Goal: Check status: Check status

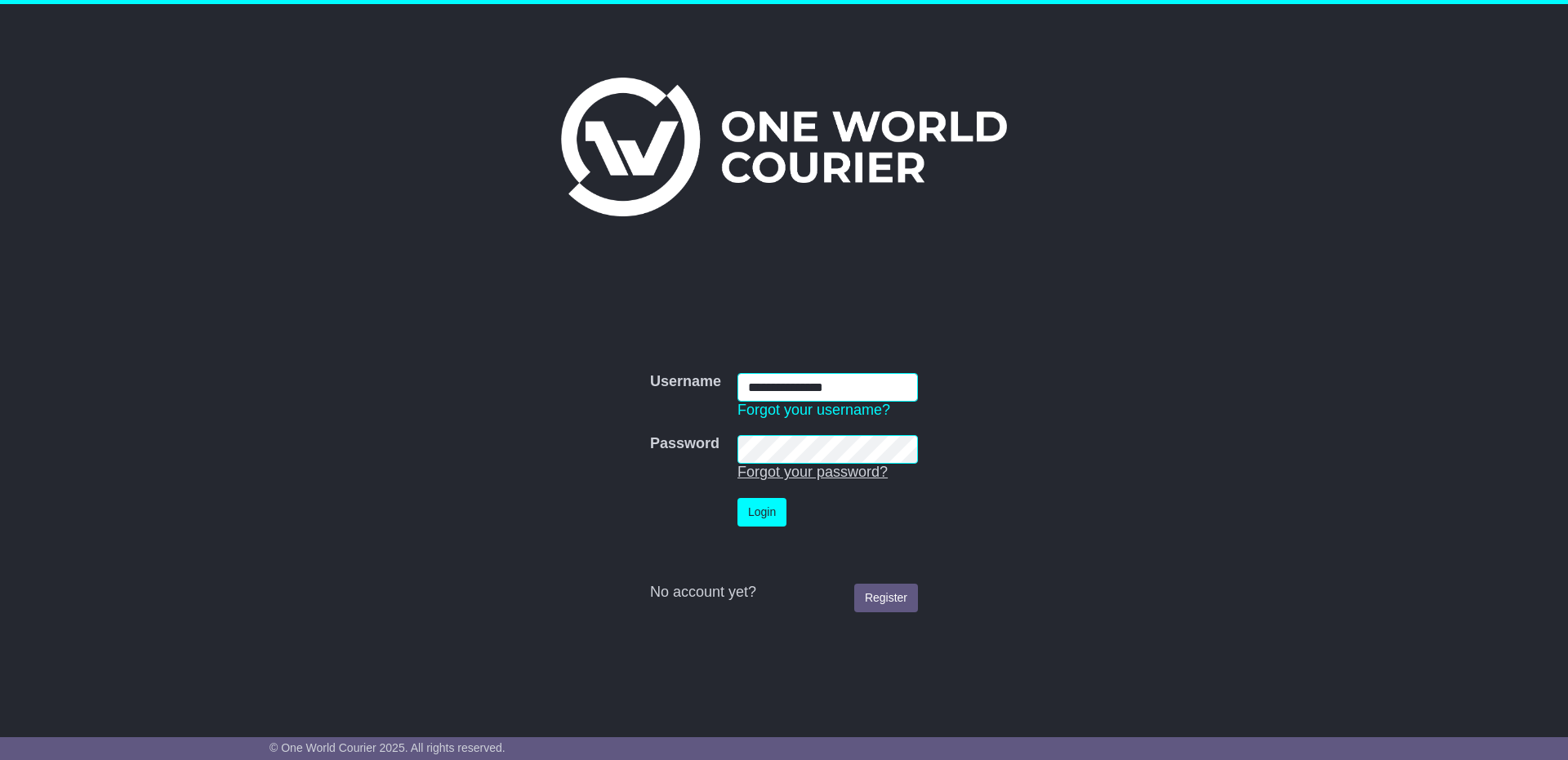
type input "**********"
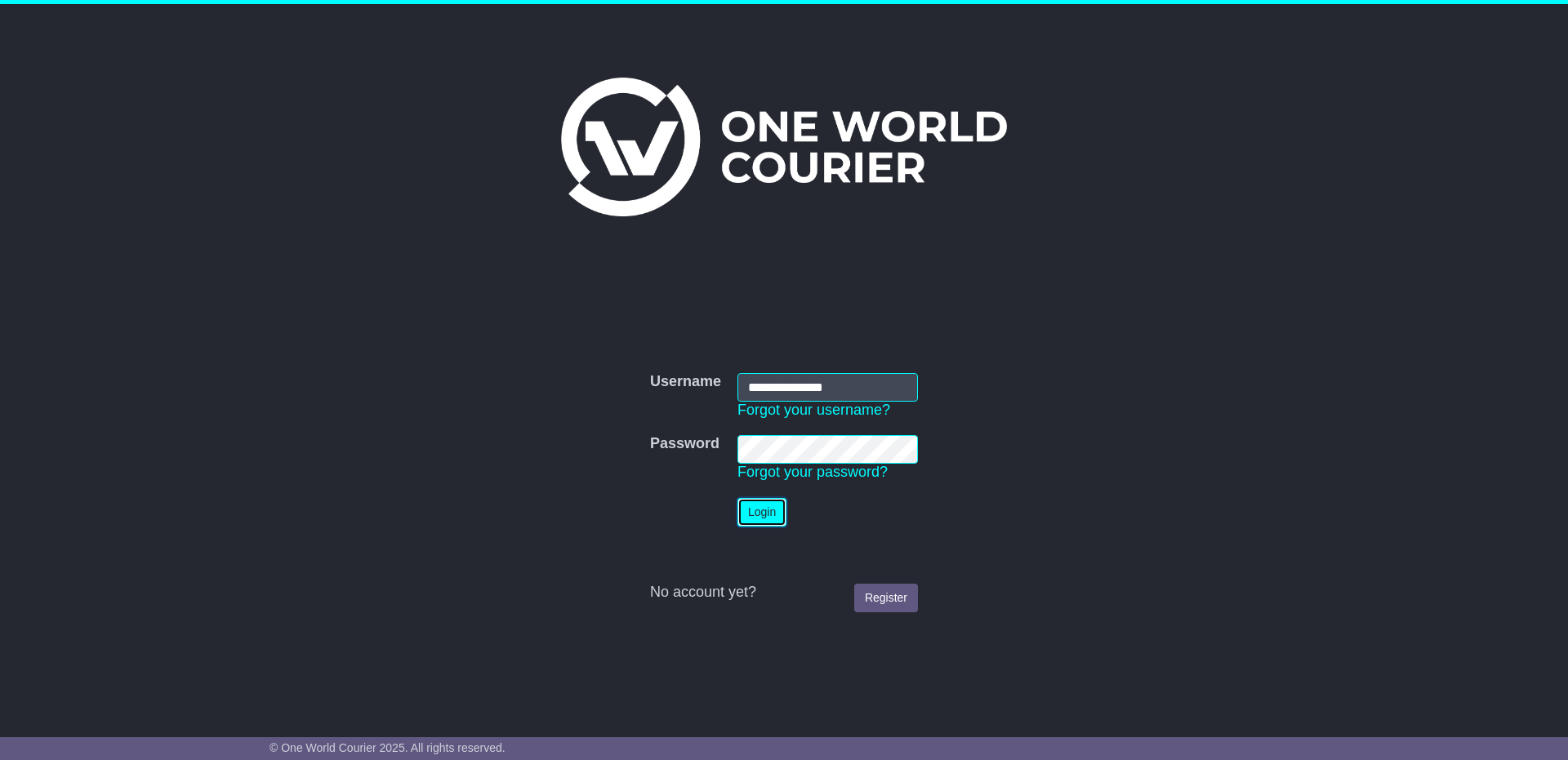
click at [758, 515] on button "Login" at bounding box center [762, 511] width 49 height 28
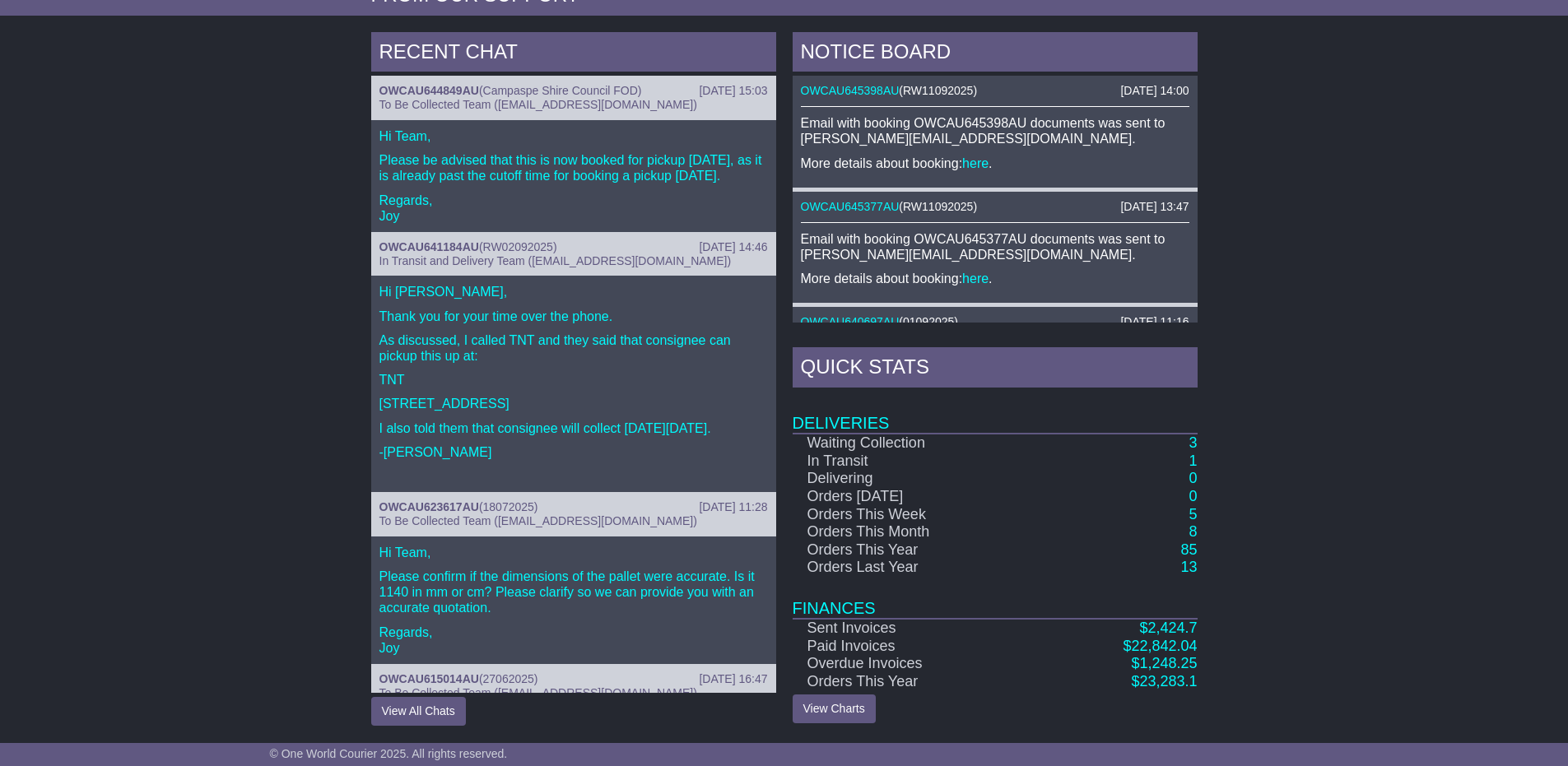
scroll to position [612, 0]
click at [1195, 438] on link "3" at bounding box center [1193, 442] width 8 height 17
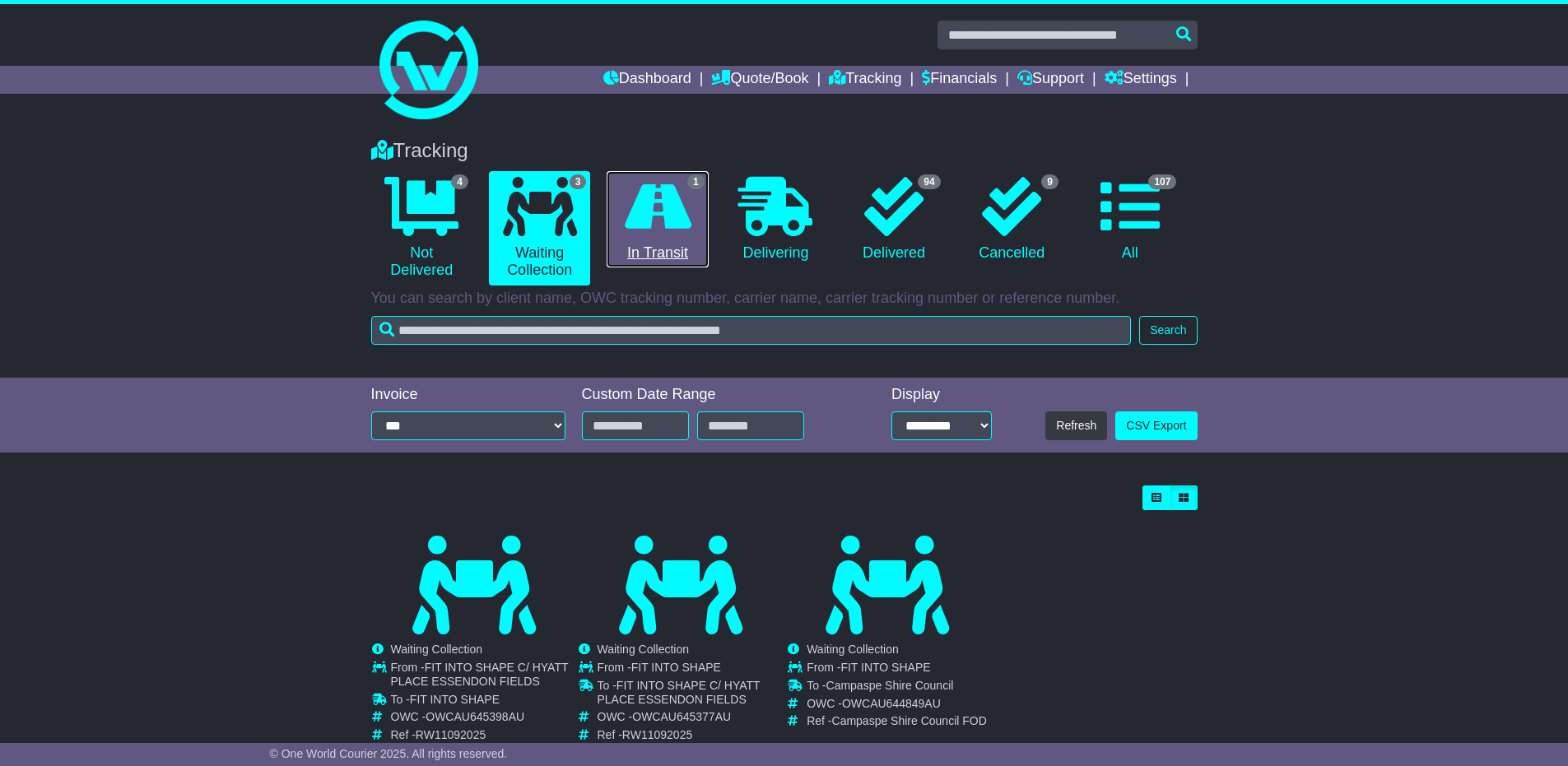
click at [666, 260] on link "1 In Transit" at bounding box center [657, 219] width 101 height 97
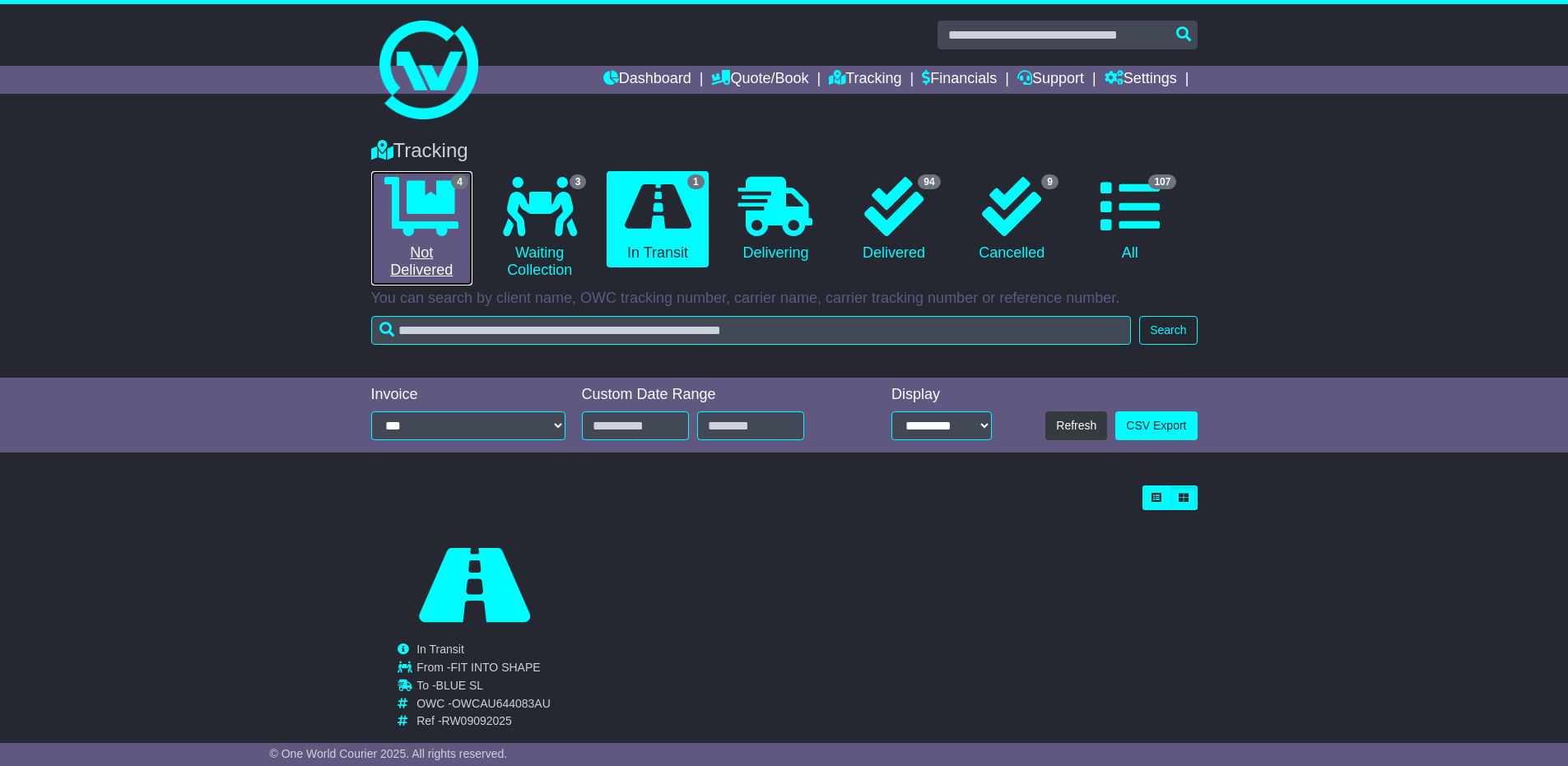
click at [443, 255] on link "4 Not Delivered" at bounding box center [421, 228] width 101 height 115
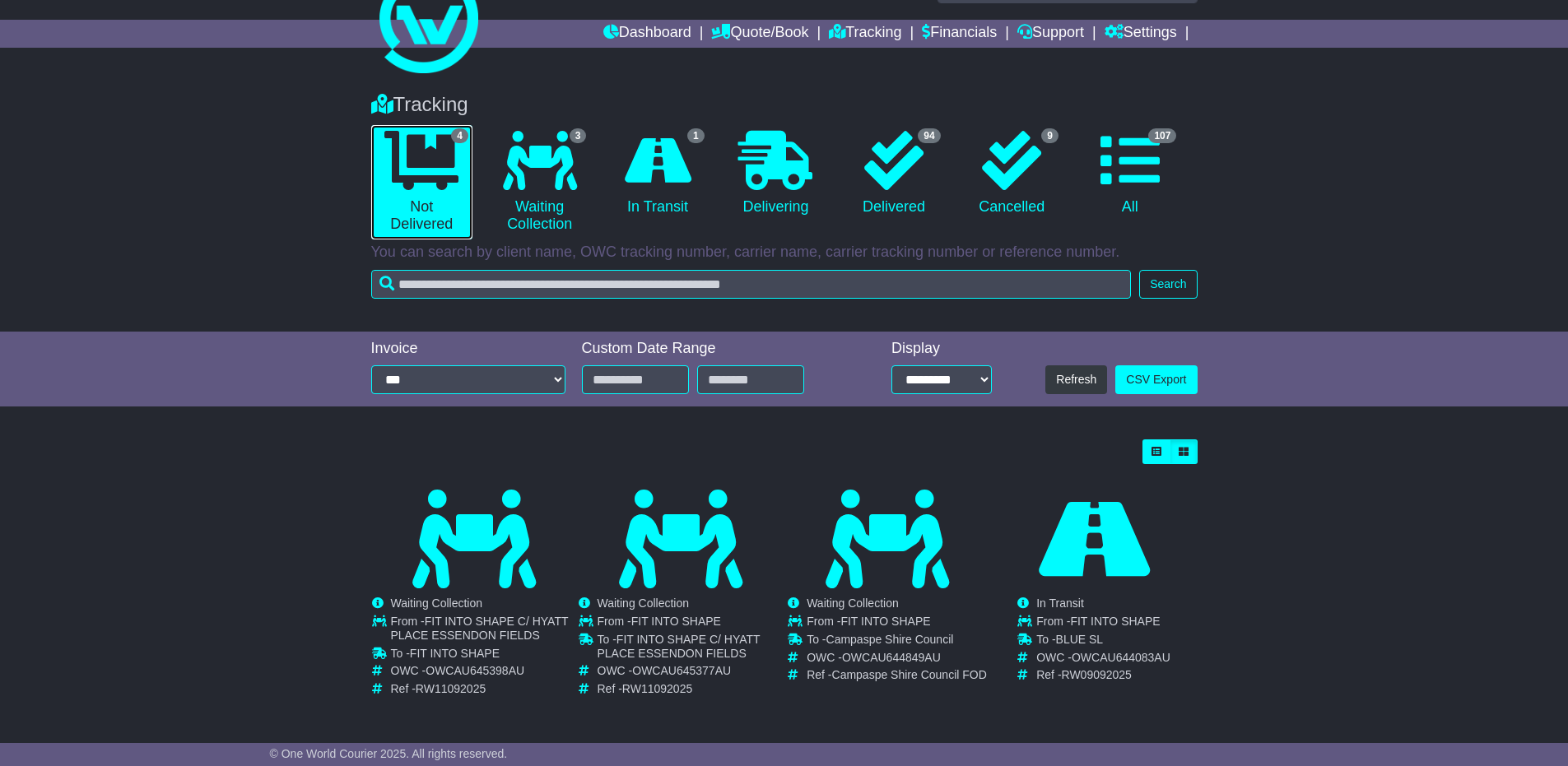
scroll to position [48, 0]
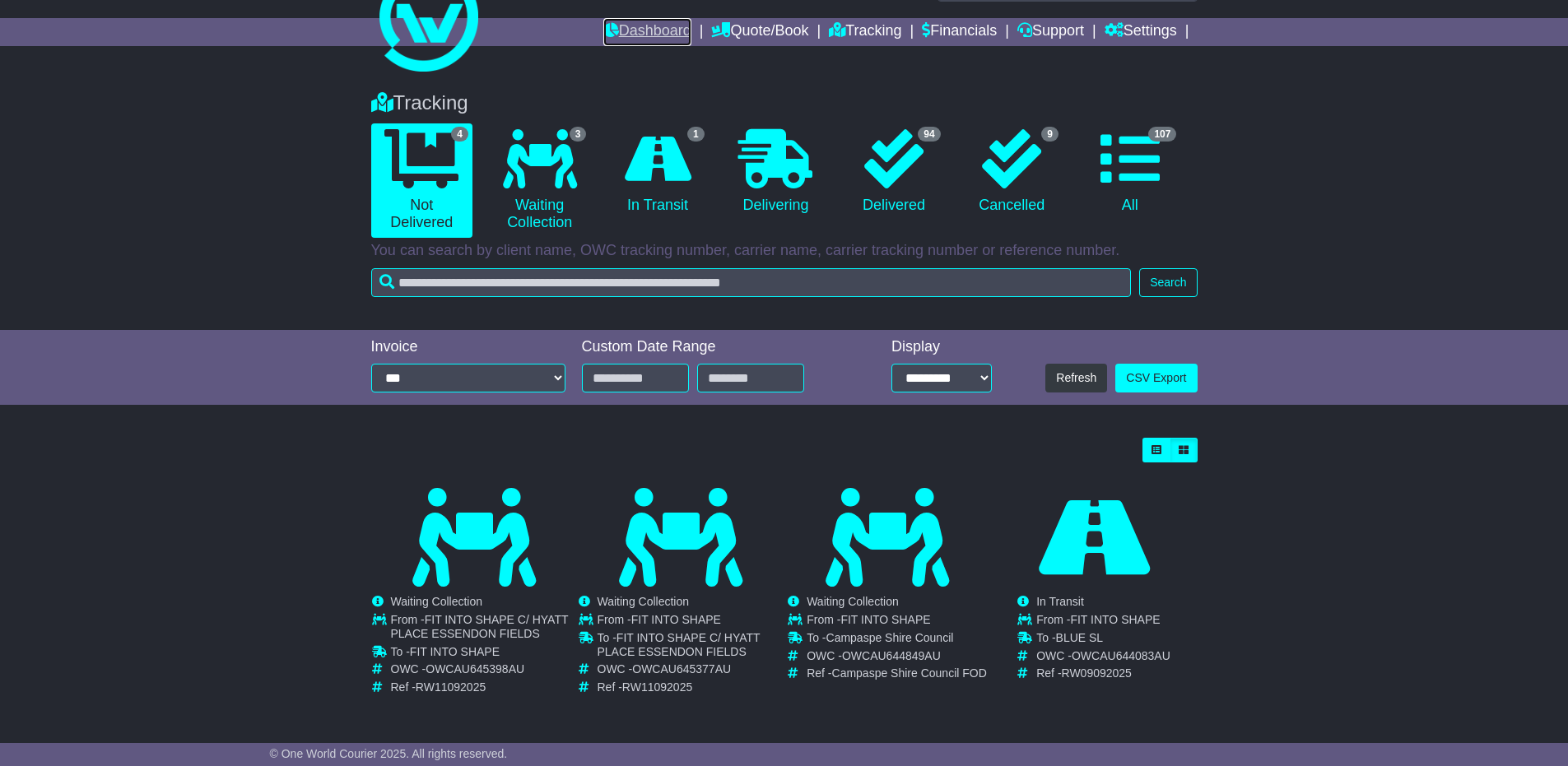
click at [640, 29] on link "Dashboard" at bounding box center [648, 31] width 88 height 28
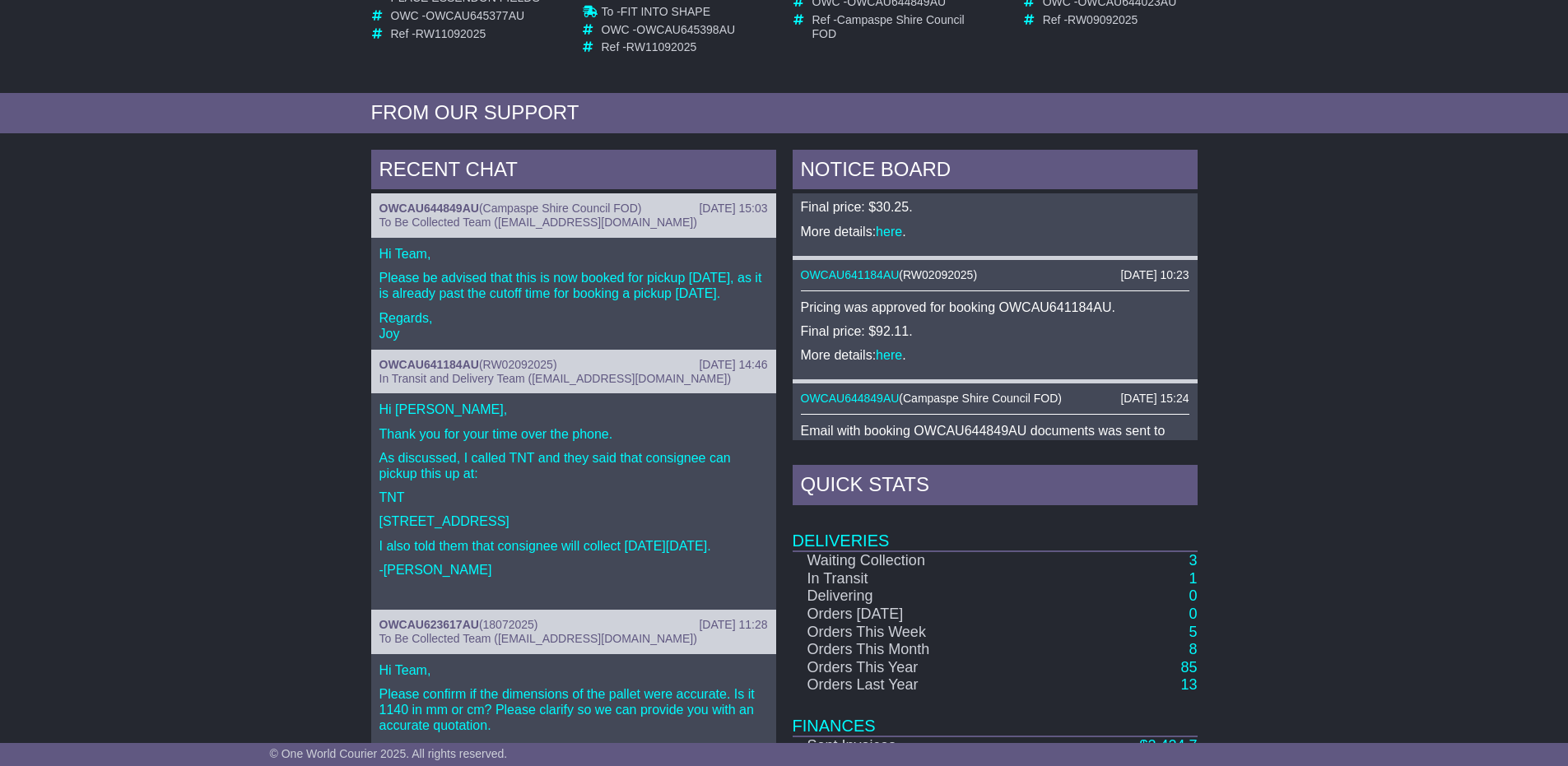
scroll to position [411, 0]
click at [870, 275] on link "OWCAU641184AU" at bounding box center [850, 275] width 99 height 13
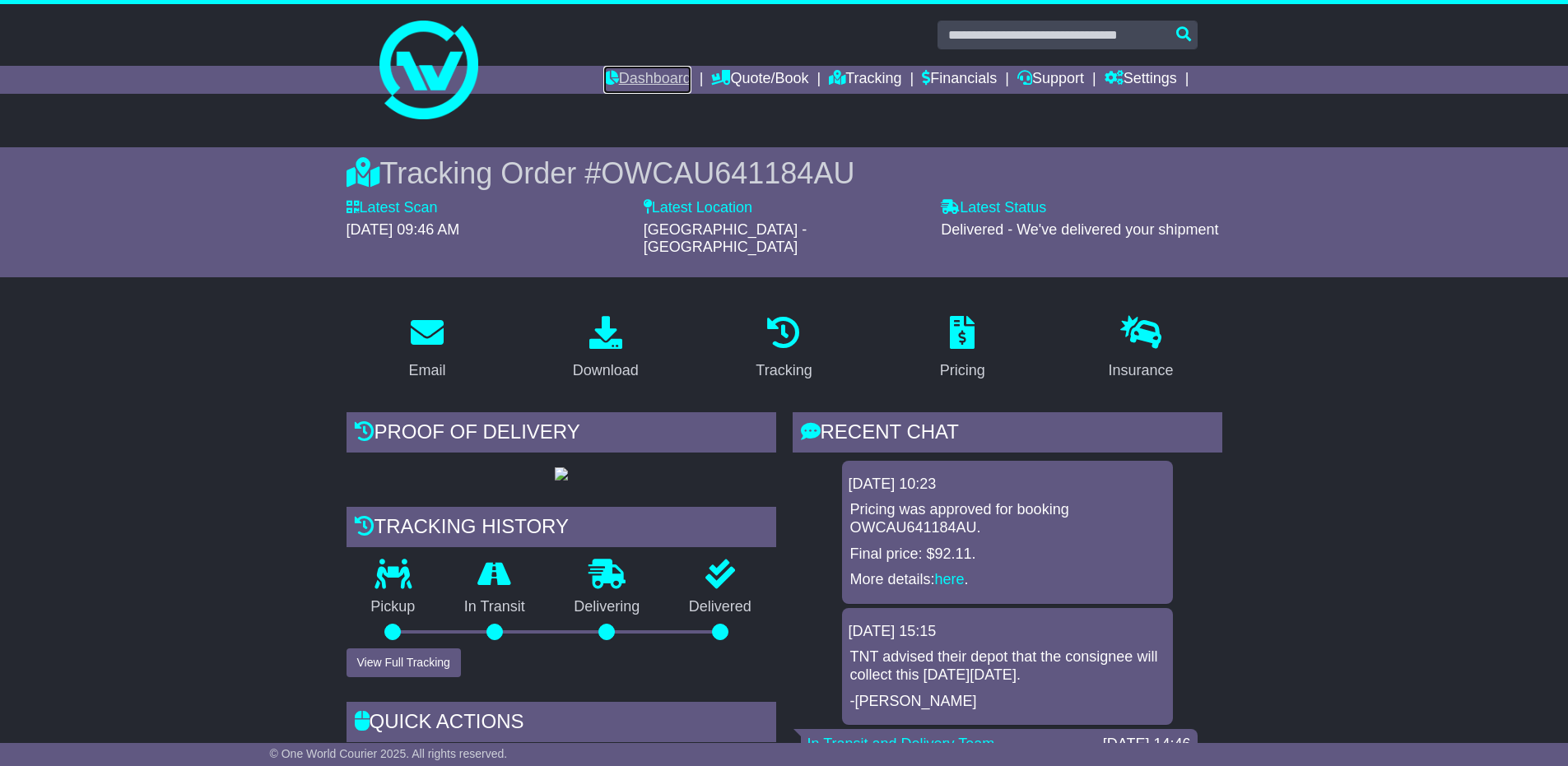
click at [636, 75] on link "Dashboard" at bounding box center [648, 79] width 88 height 28
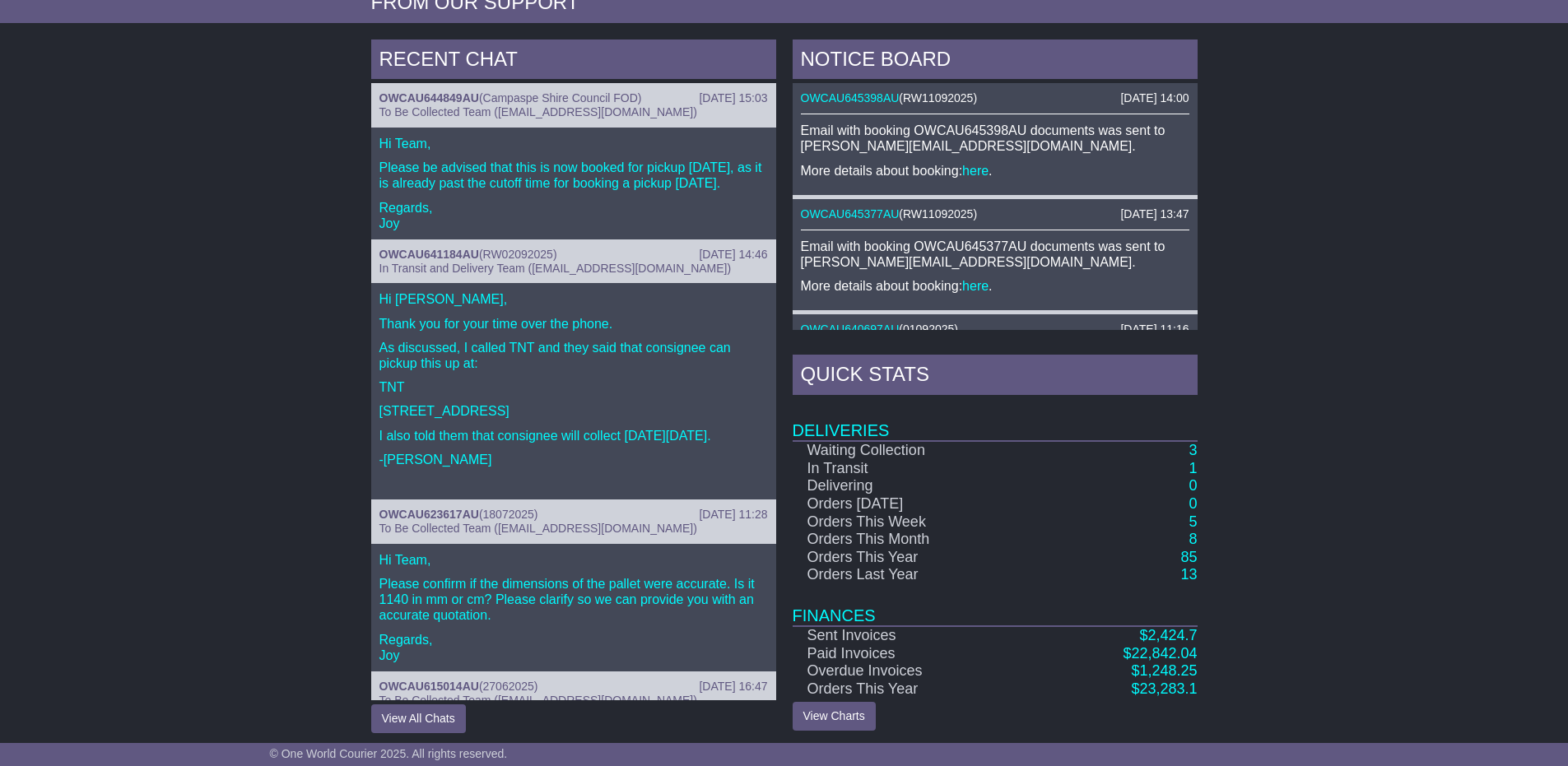
scroll to position [612, 0]
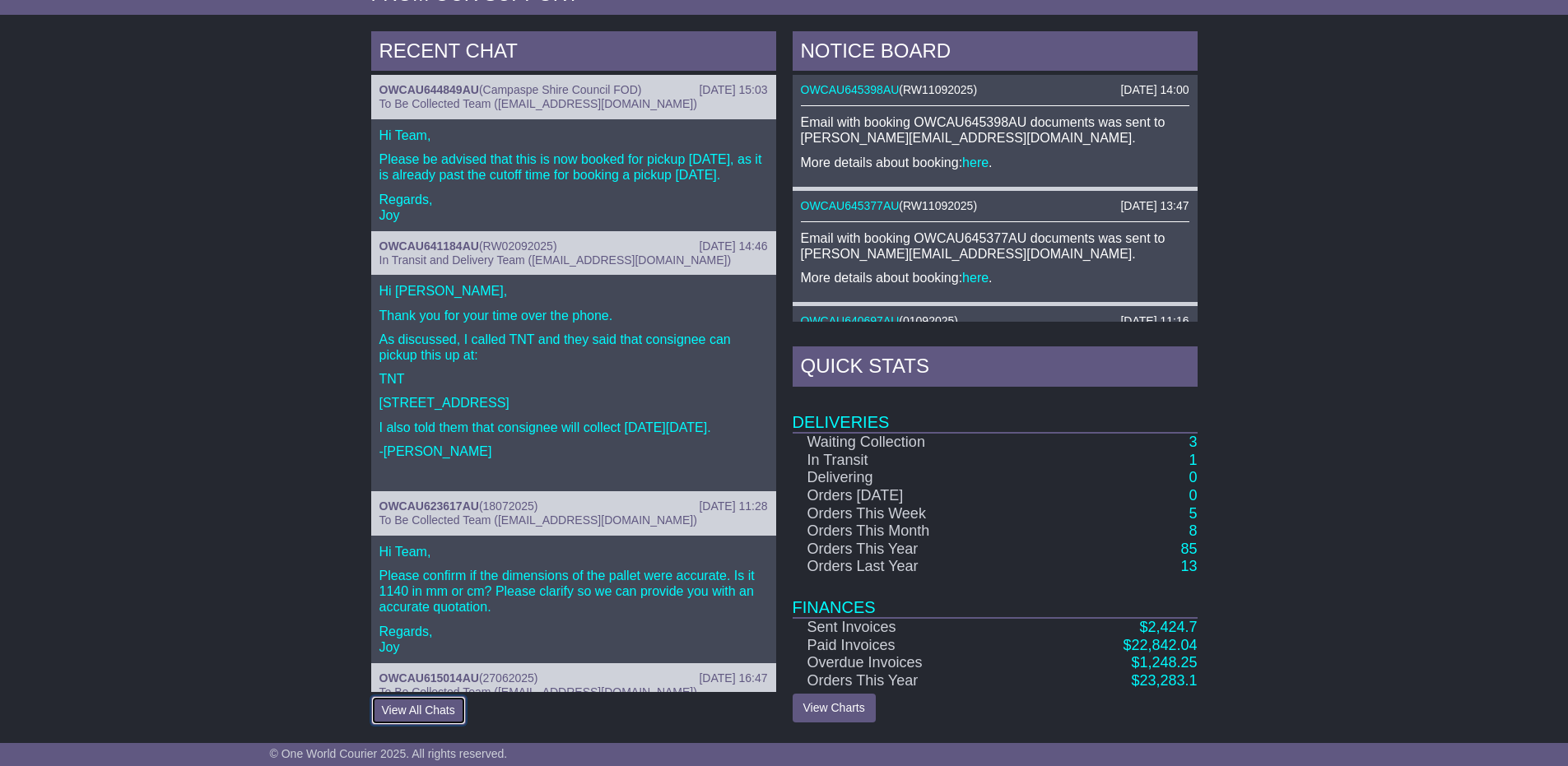
click at [424, 710] on button "View All Chats" at bounding box center [418, 710] width 95 height 28
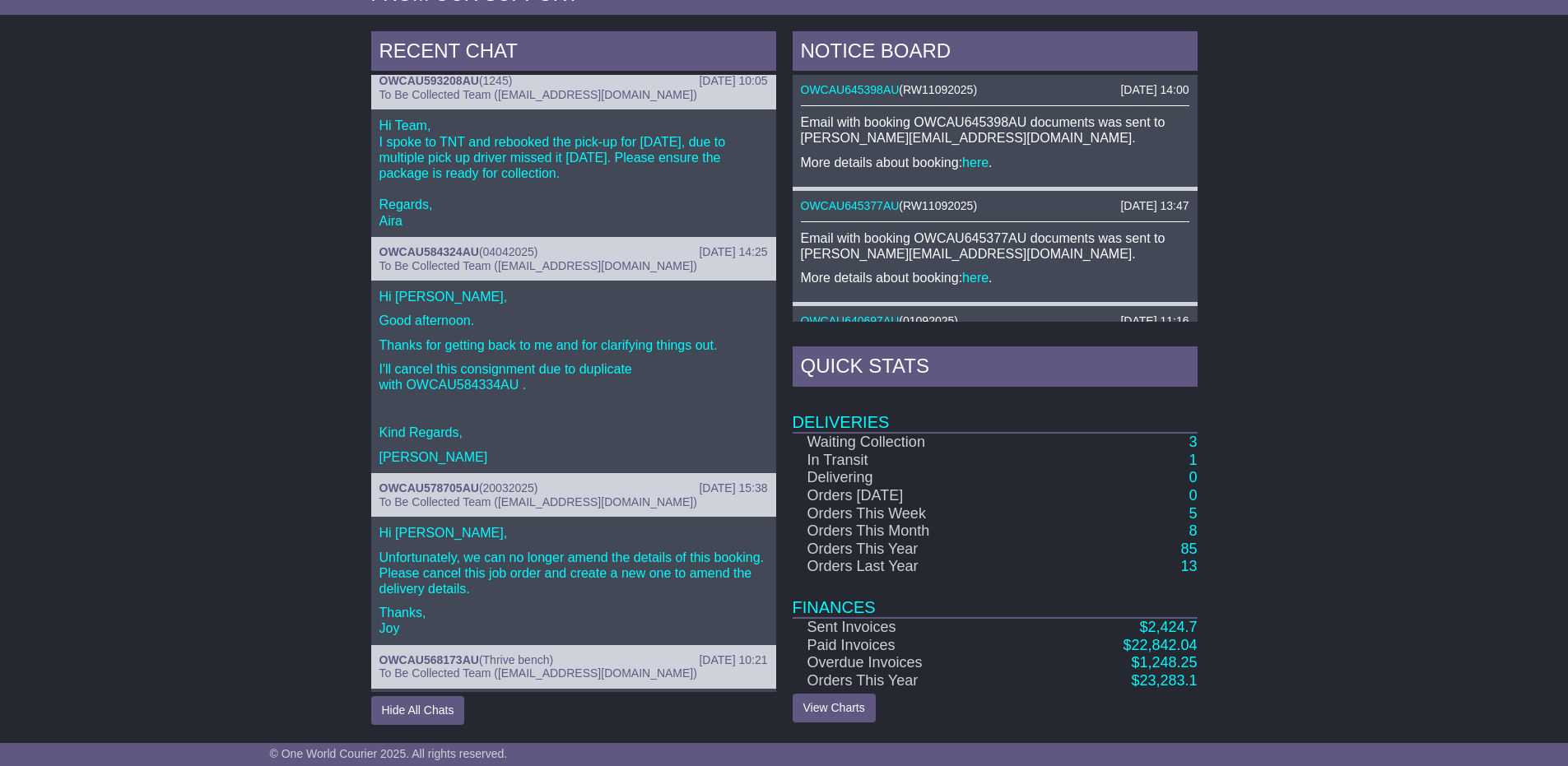
scroll to position [823, 0]
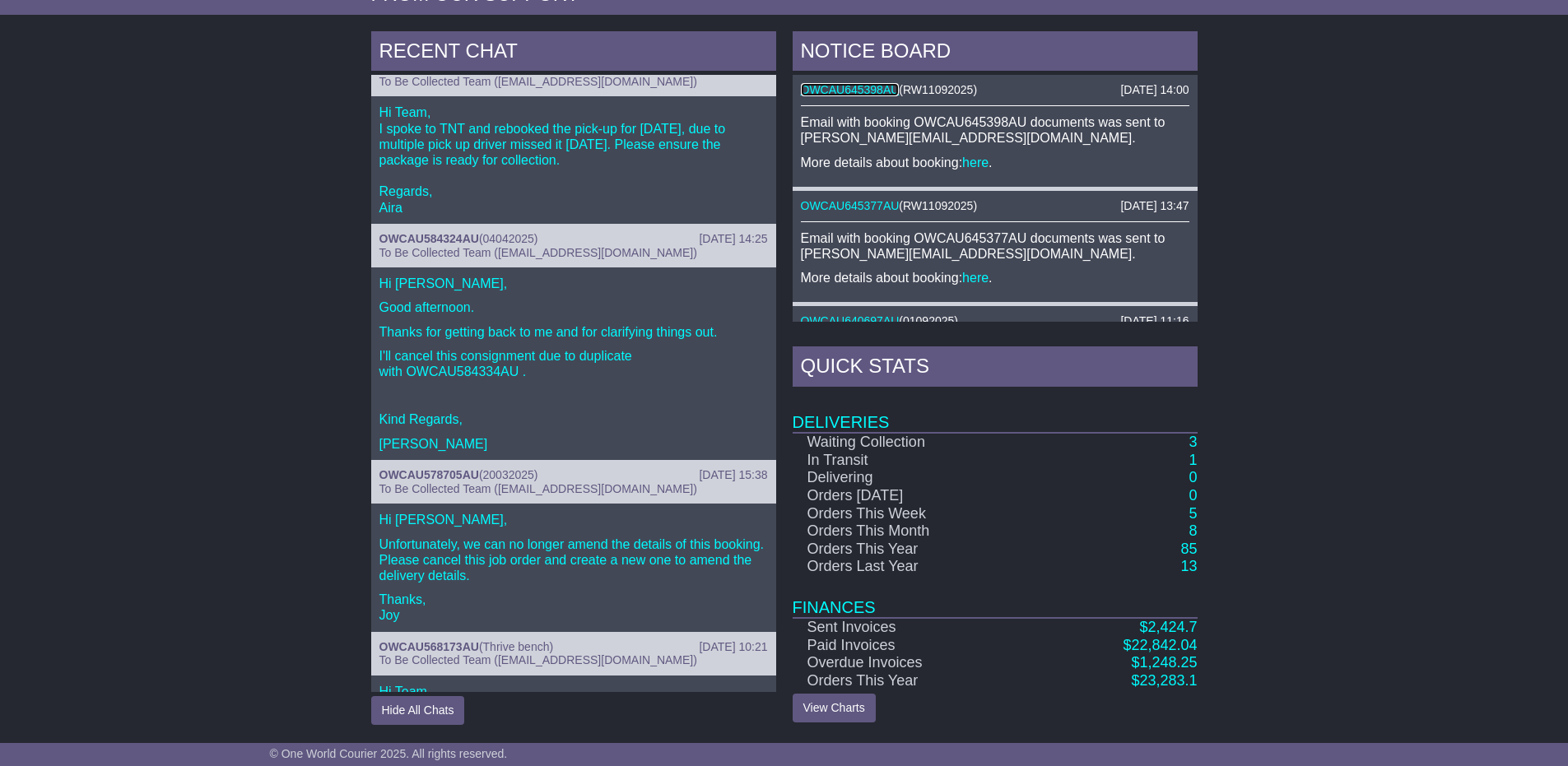
click at [862, 85] on link "OWCAU645398AU" at bounding box center [850, 89] width 99 height 13
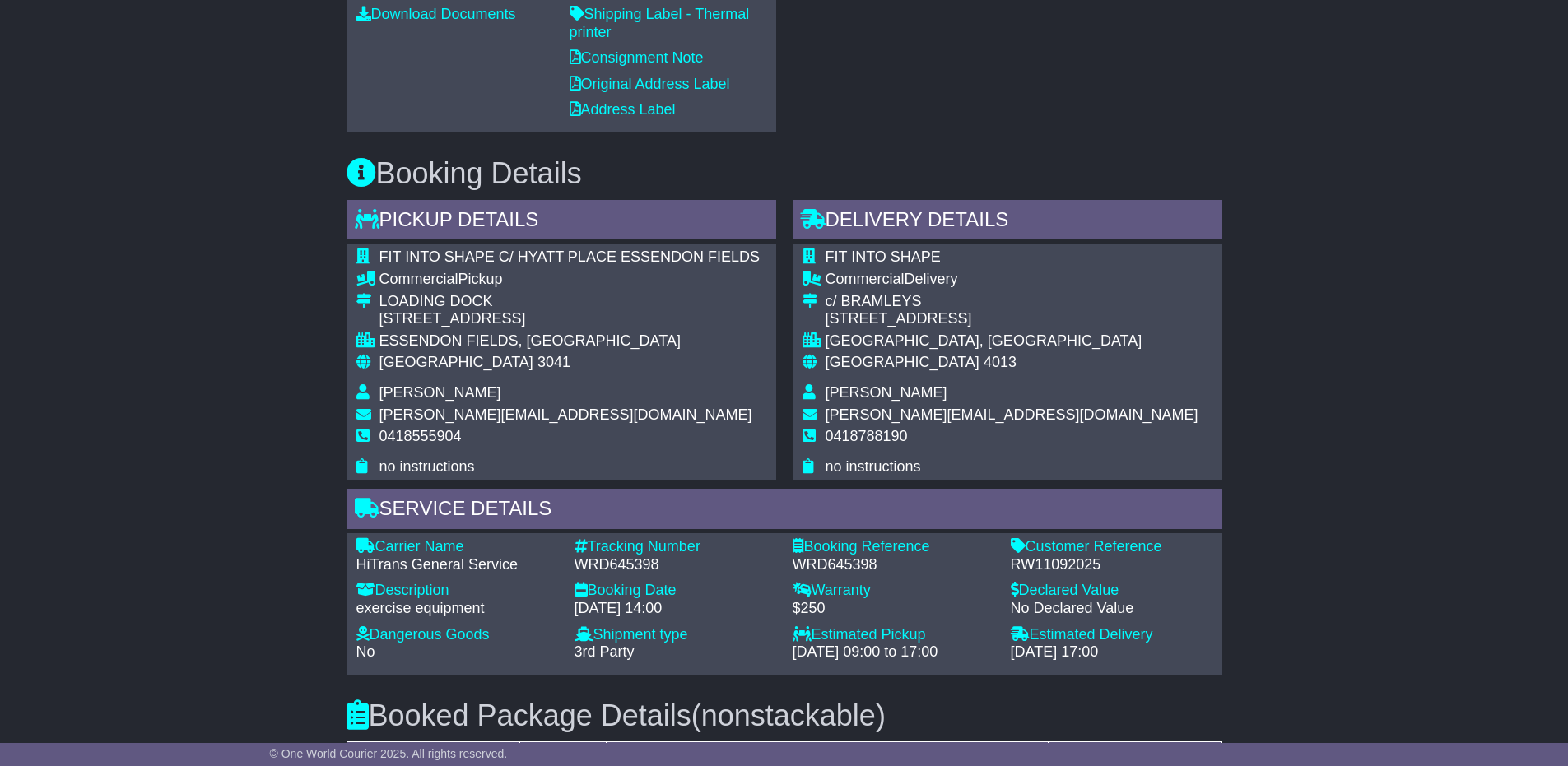
scroll to position [905, 0]
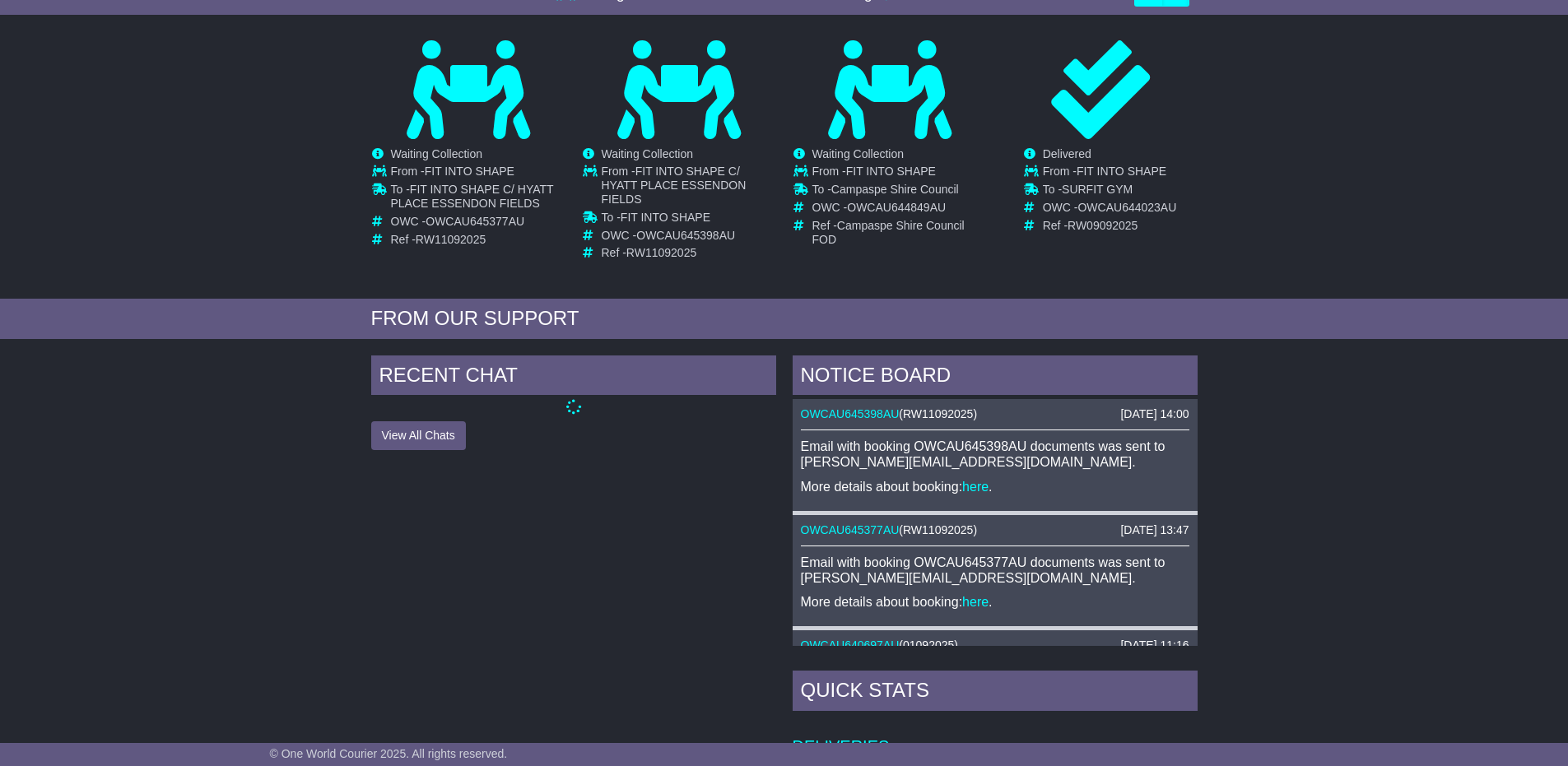
scroll to position [295, 0]
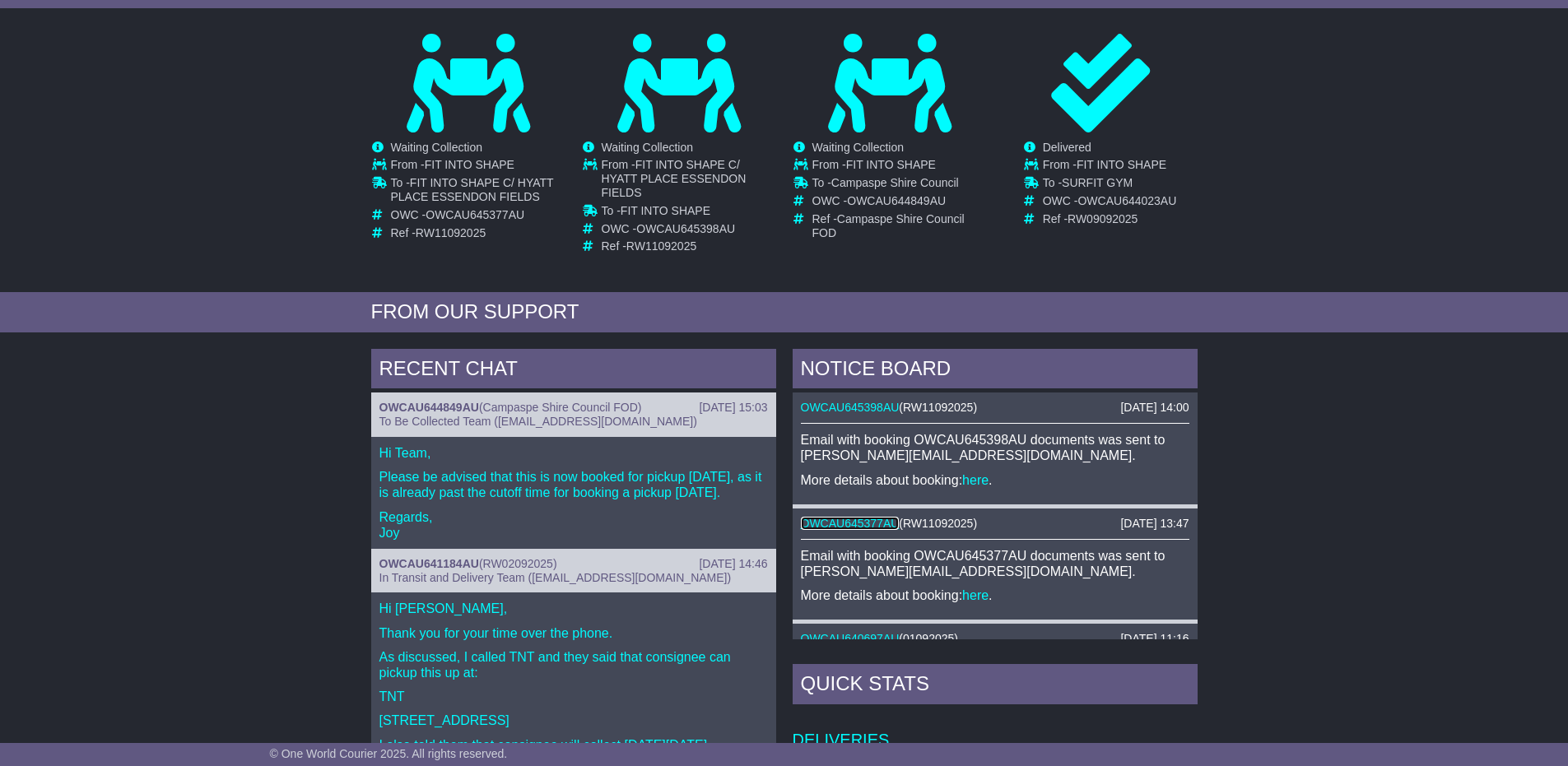
click at [889, 525] on link "OWCAU645377AU" at bounding box center [850, 523] width 99 height 13
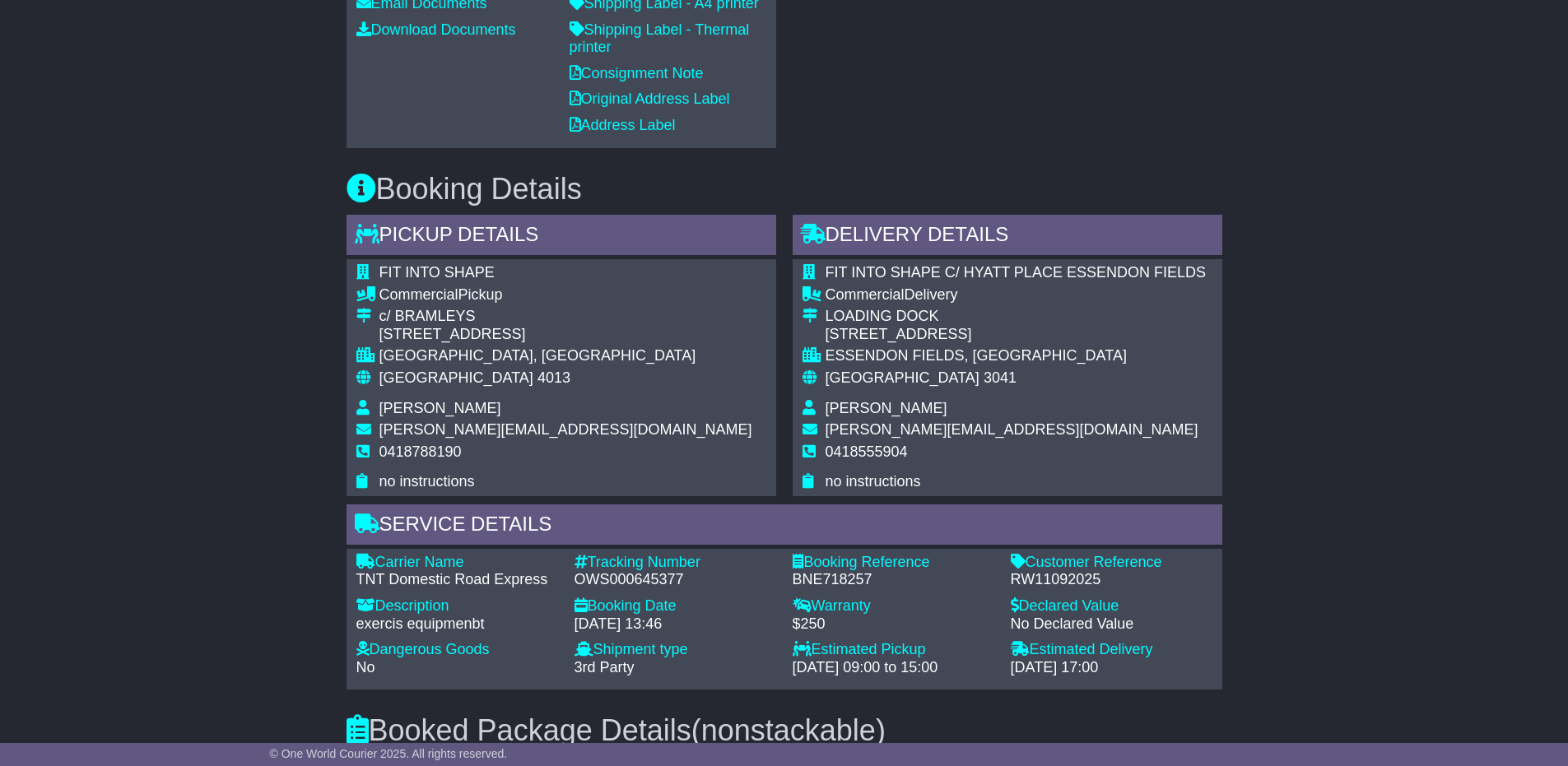
scroll to position [905, 0]
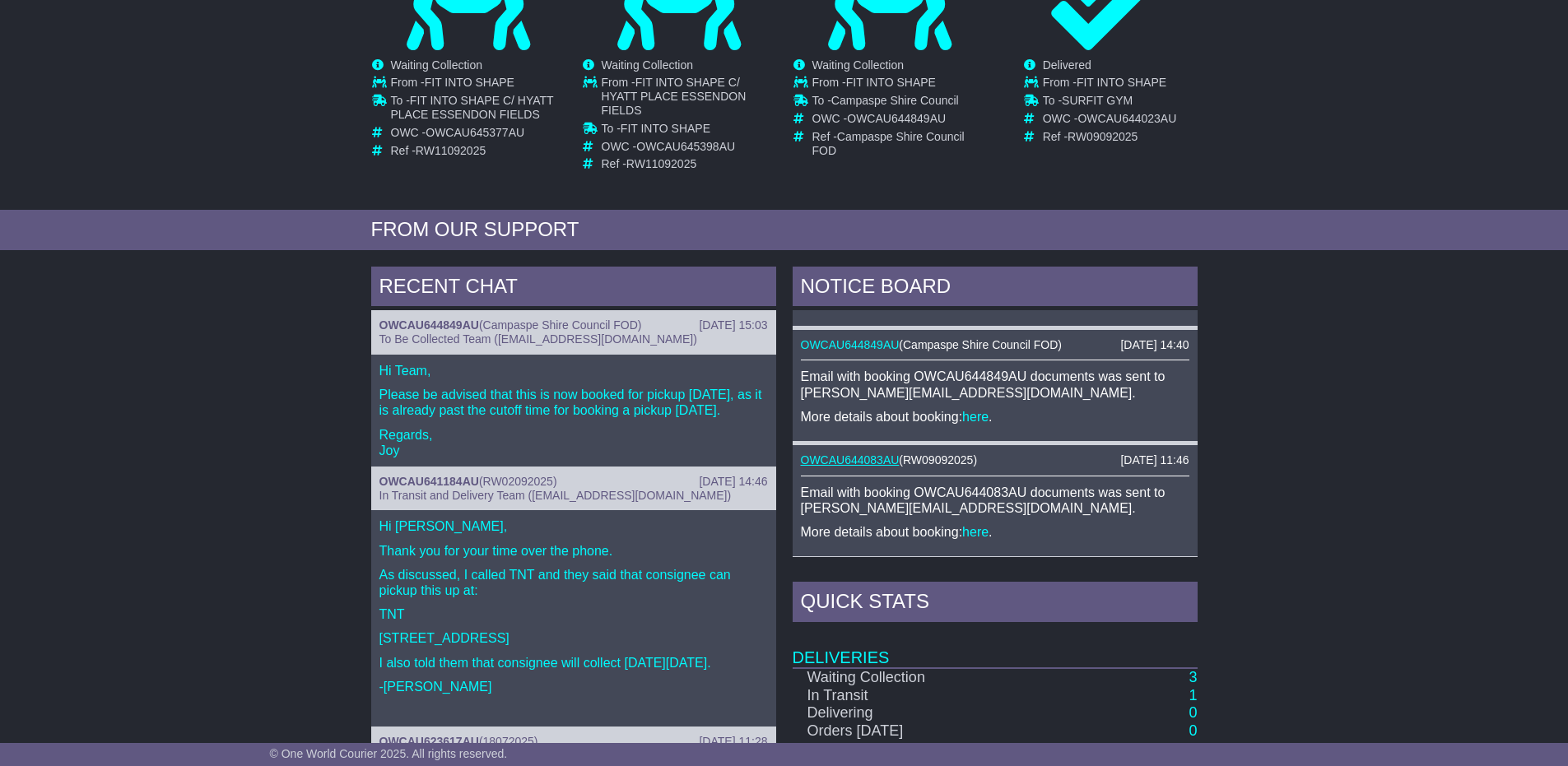
scroll to position [741, 0]
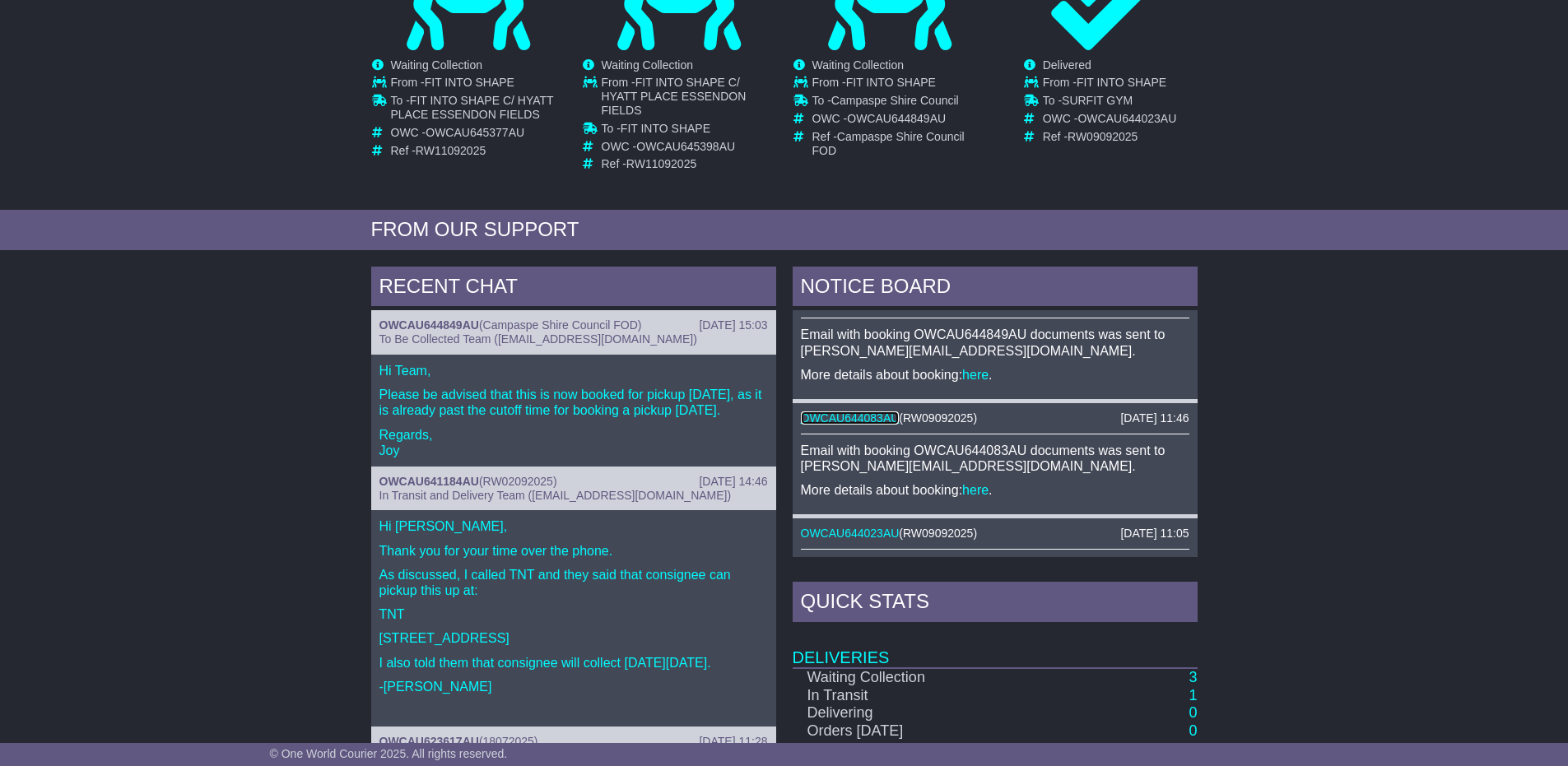
click at [849, 421] on link "OWCAU644083AU" at bounding box center [850, 417] width 99 height 13
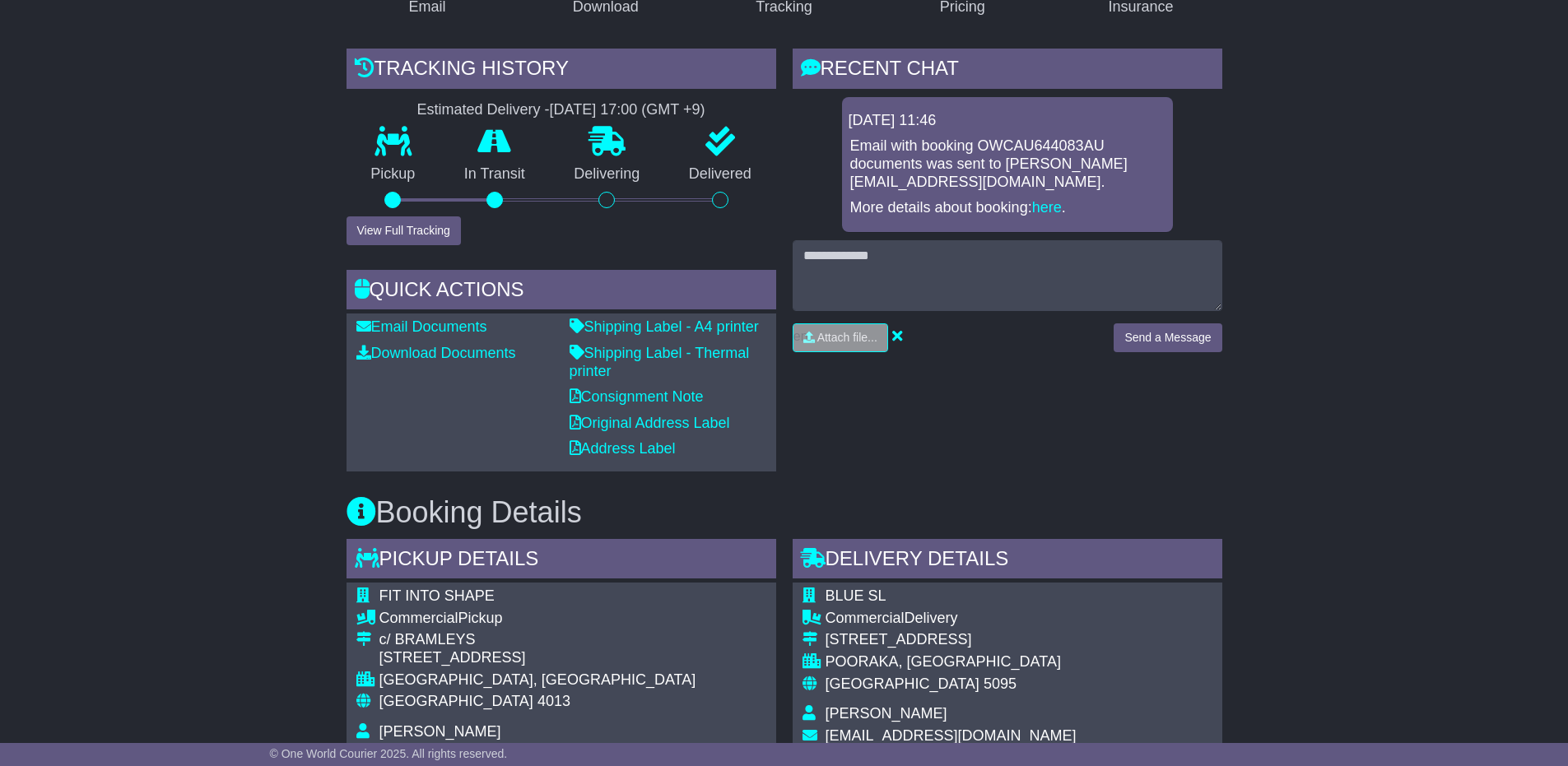
scroll to position [576, 0]
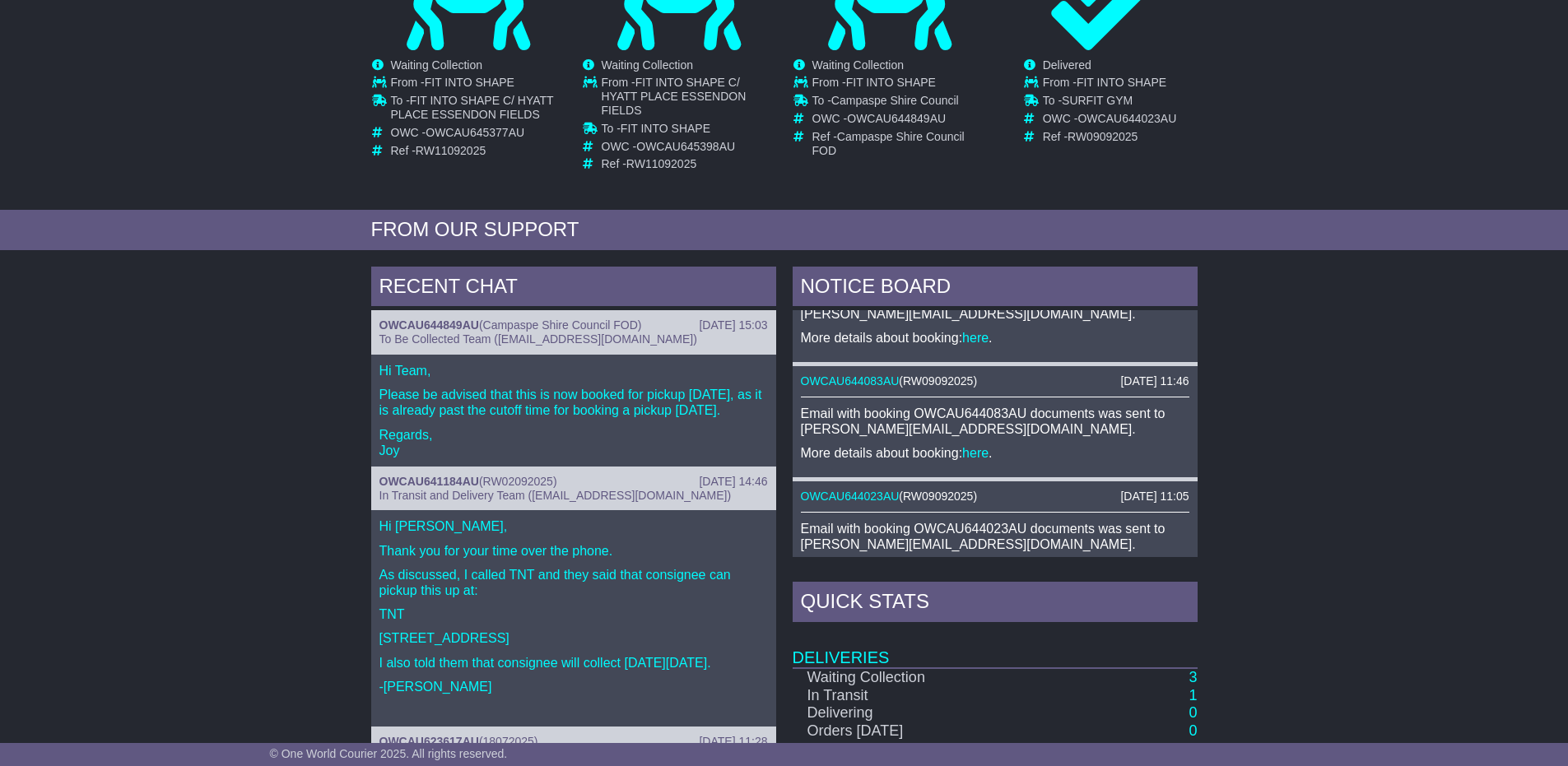
scroll to position [823, 0]
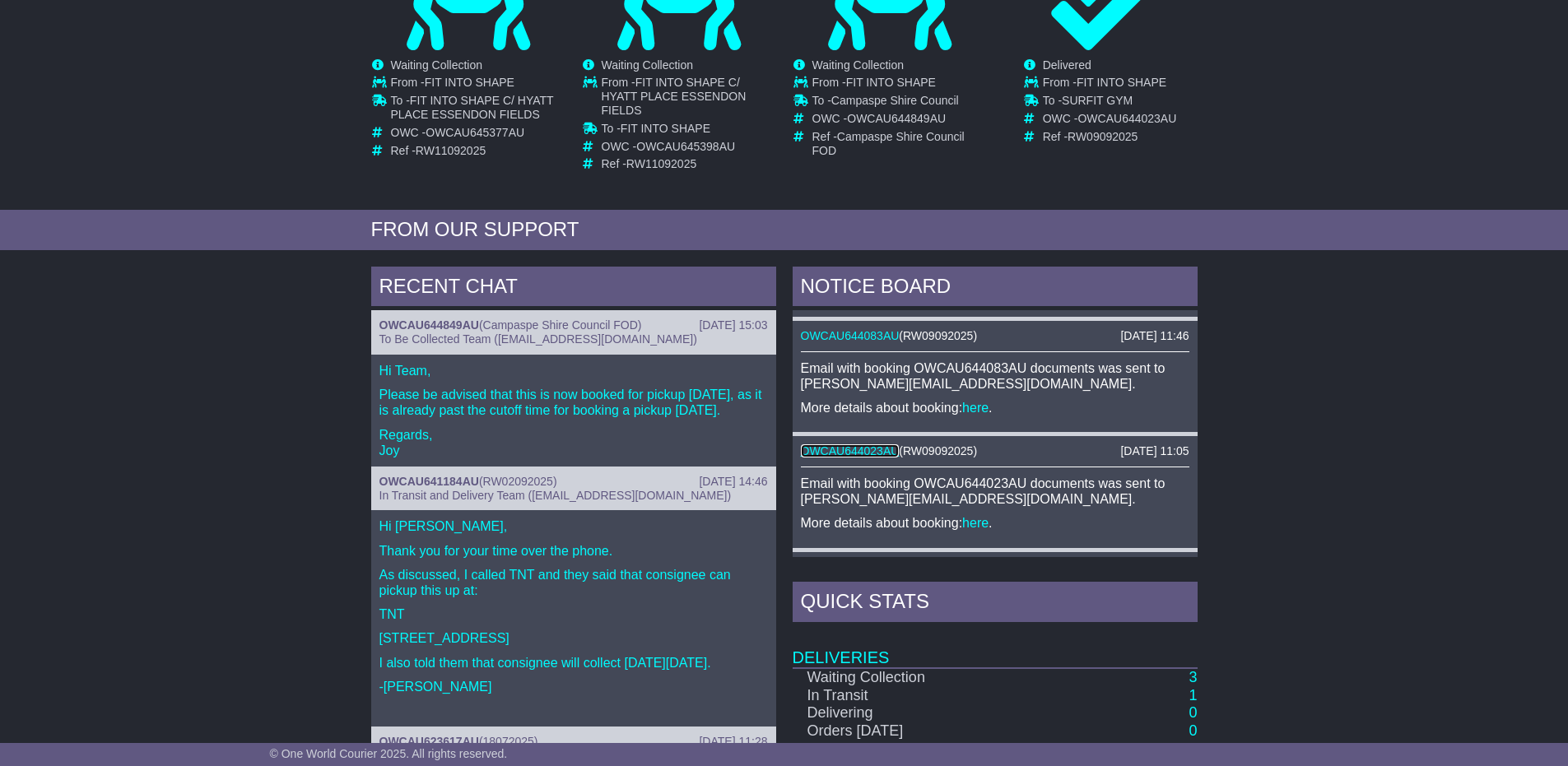
click at [869, 454] on link "OWCAU644023AU" at bounding box center [850, 451] width 99 height 13
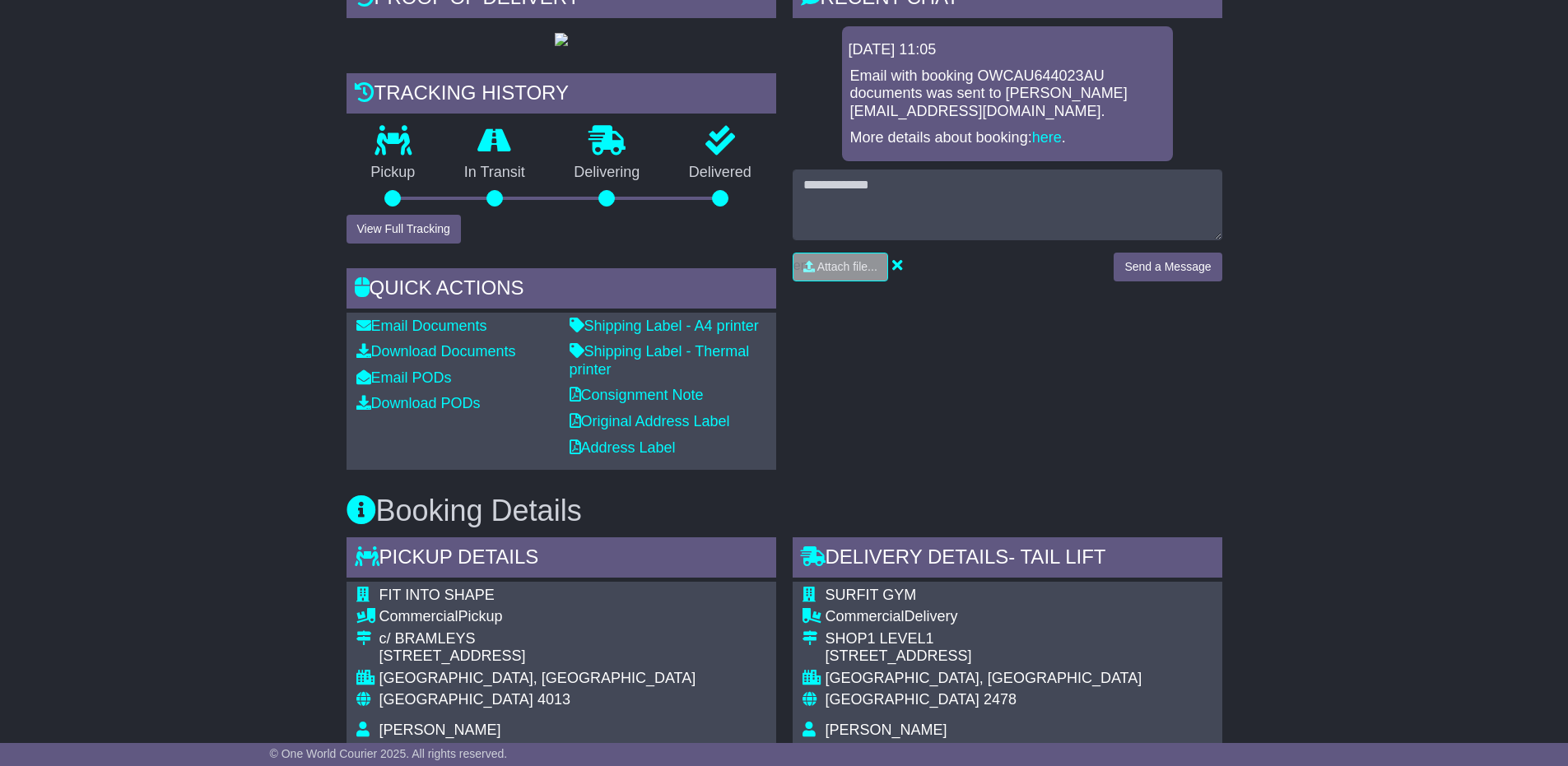
scroll to position [576, 0]
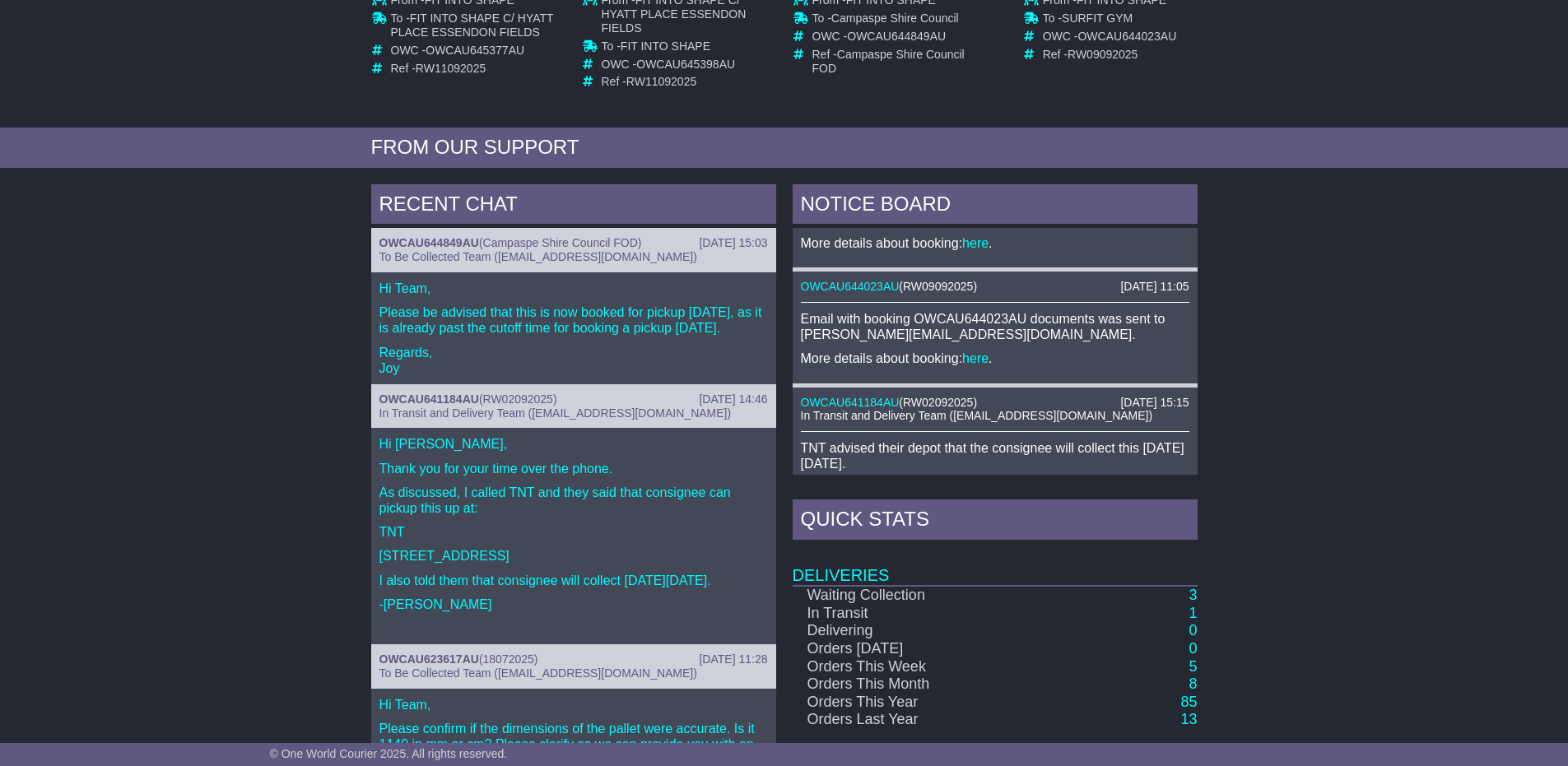
scroll to position [987, 0]
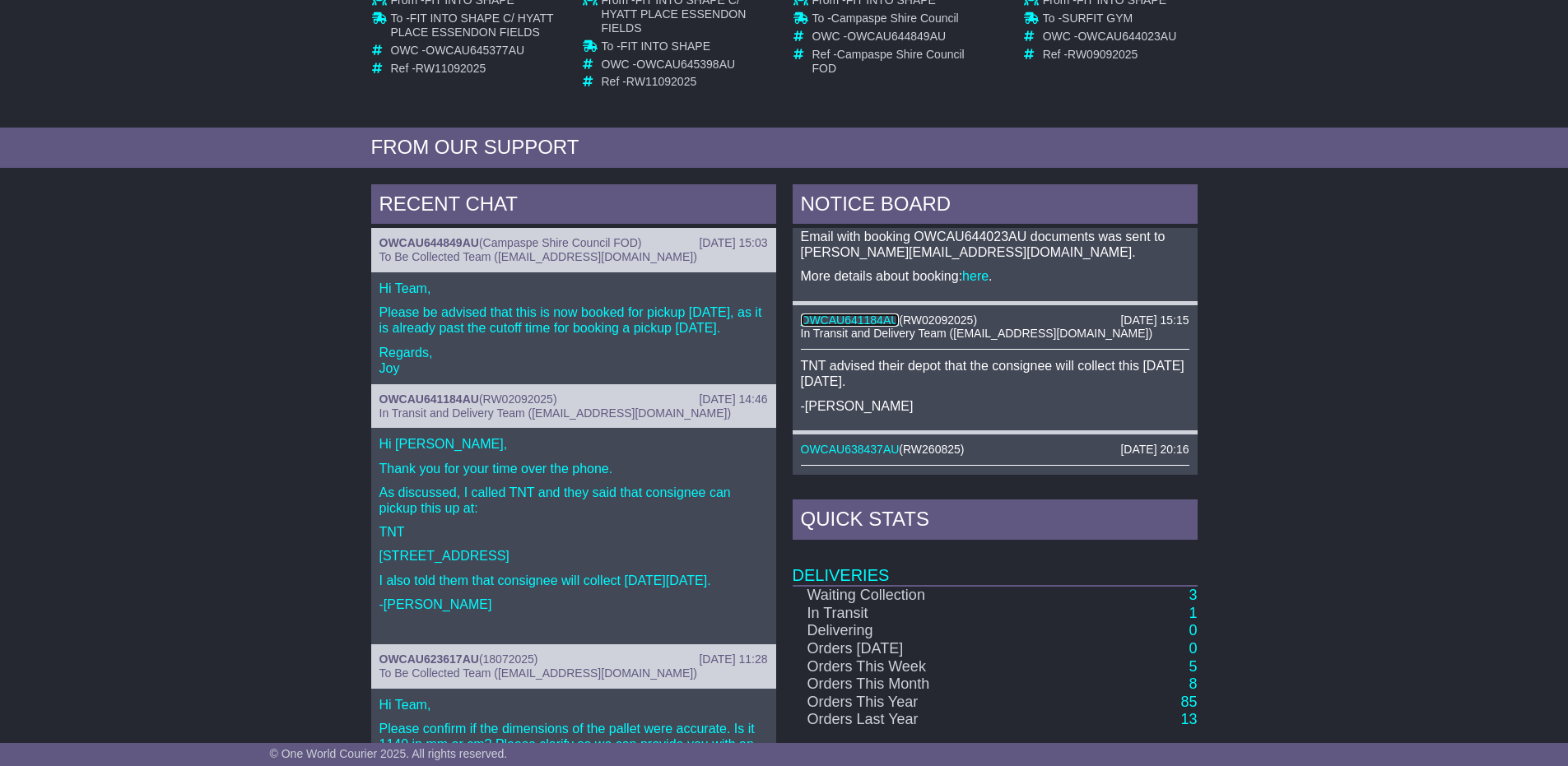
click at [867, 321] on link "OWCAU641184AU" at bounding box center [850, 319] width 99 height 13
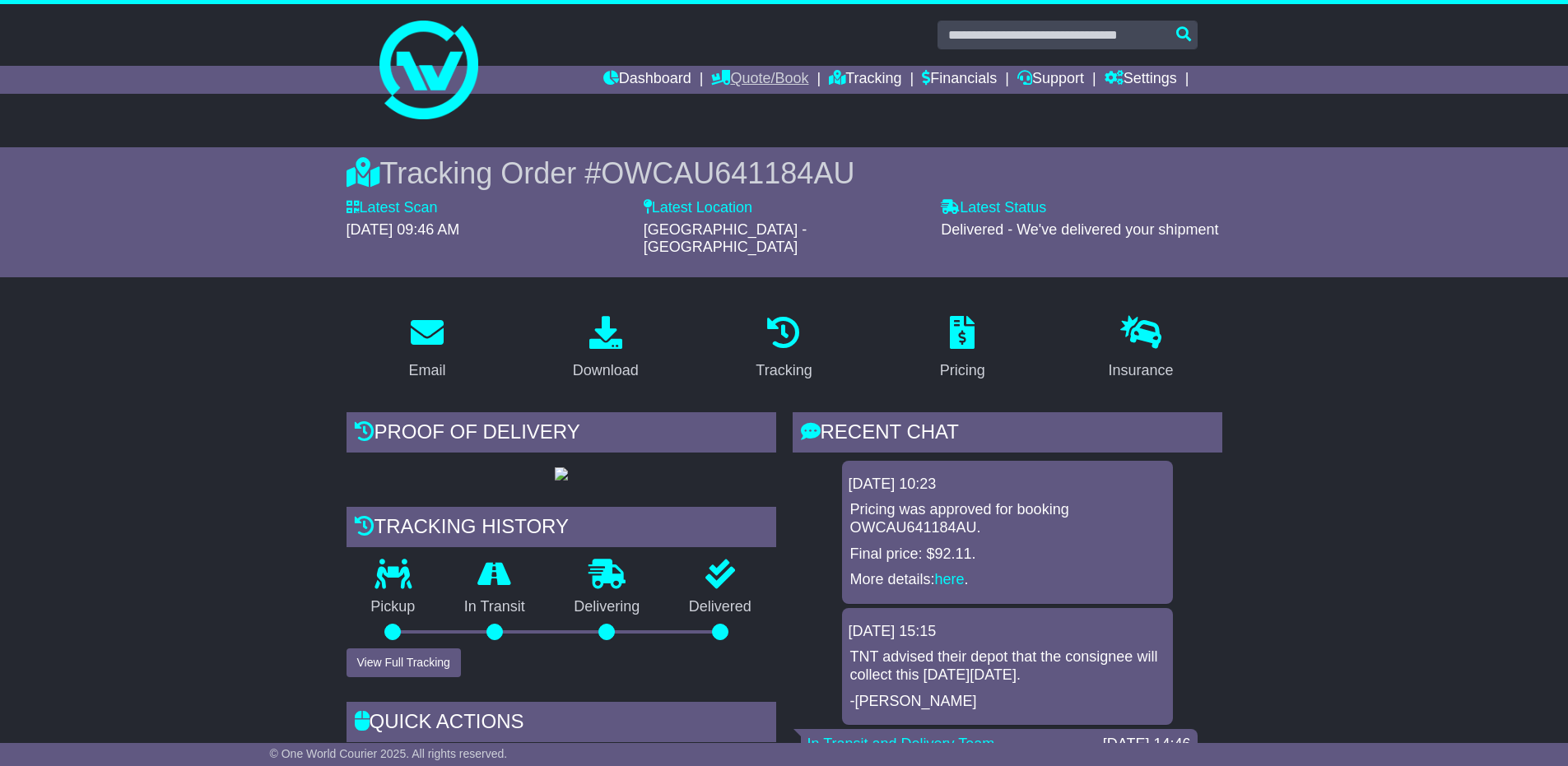
click at [764, 74] on link "Quote/Book" at bounding box center [760, 79] width 97 height 28
click at [620, 73] on link "Dashboard" at bounding box center [648, 79] width 88 height 28
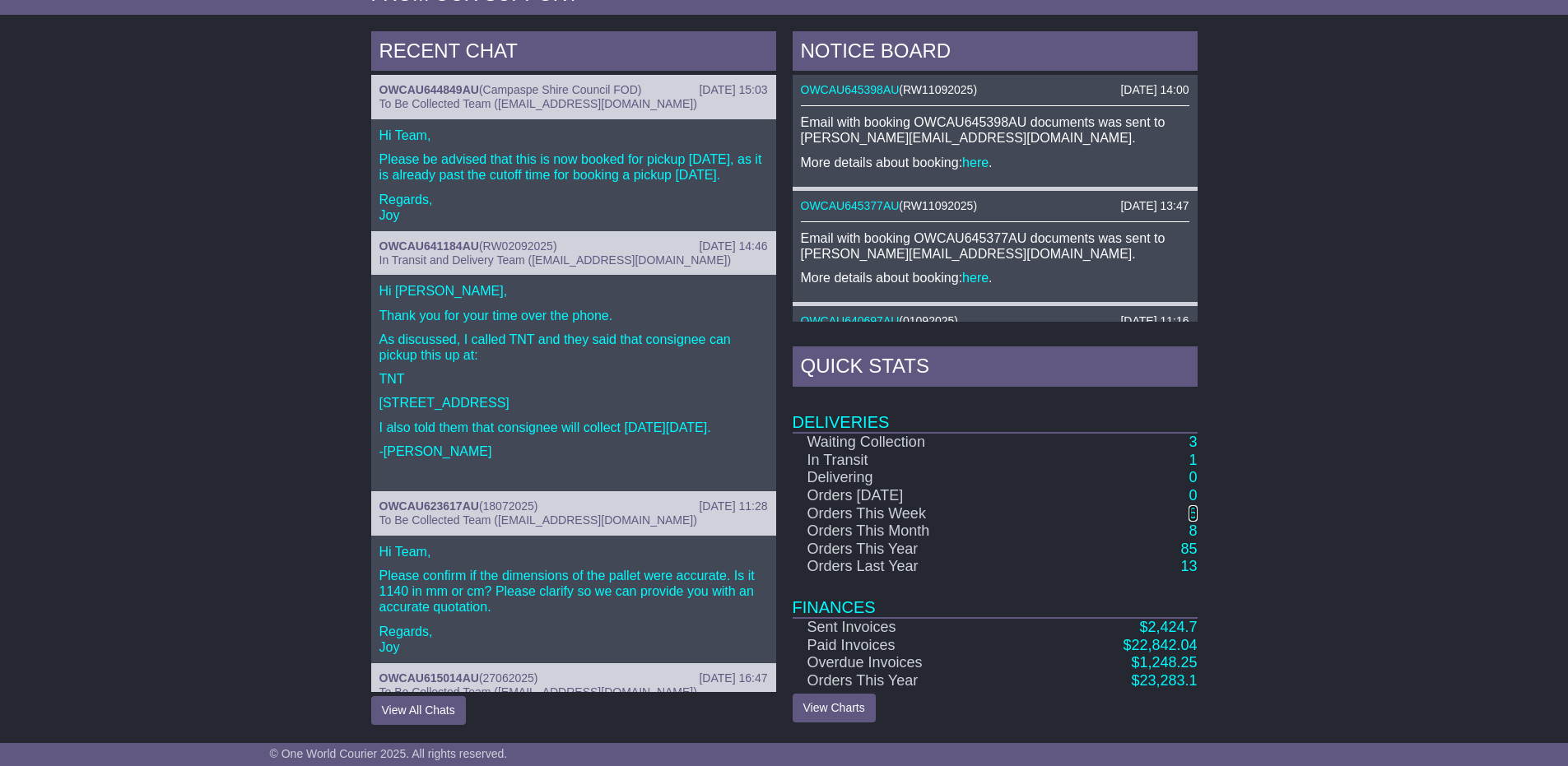
click at [1194, 515] on link "5" at bounding box center [1193, 513] width 8 height 17
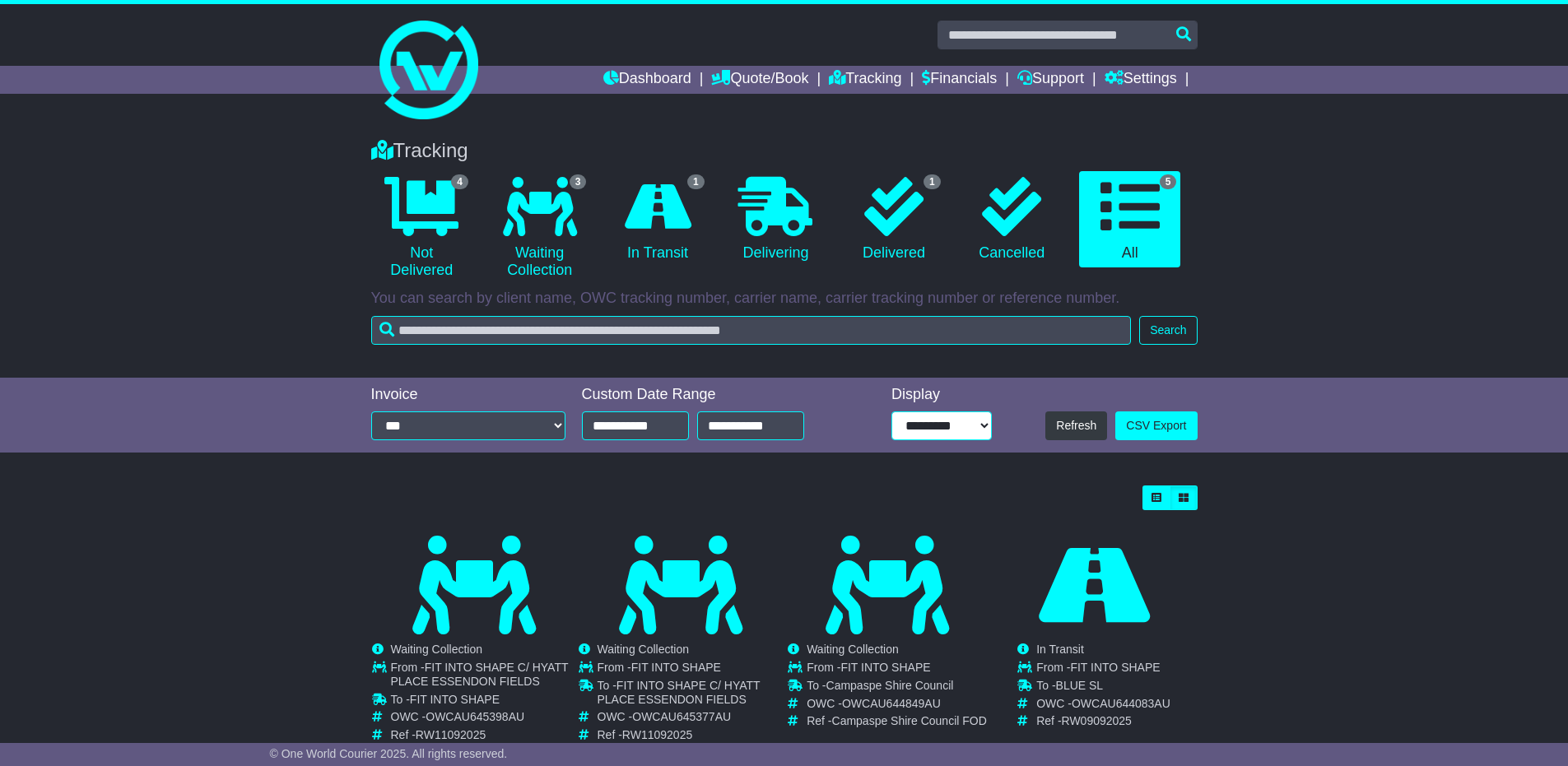
click at [936, 429] on select "**********" at bounding box center [942, 425] width 100 height 28
select select "**"
click at [898, 411] on select "**********" at bounding box center [942, 425] width 100 height 28
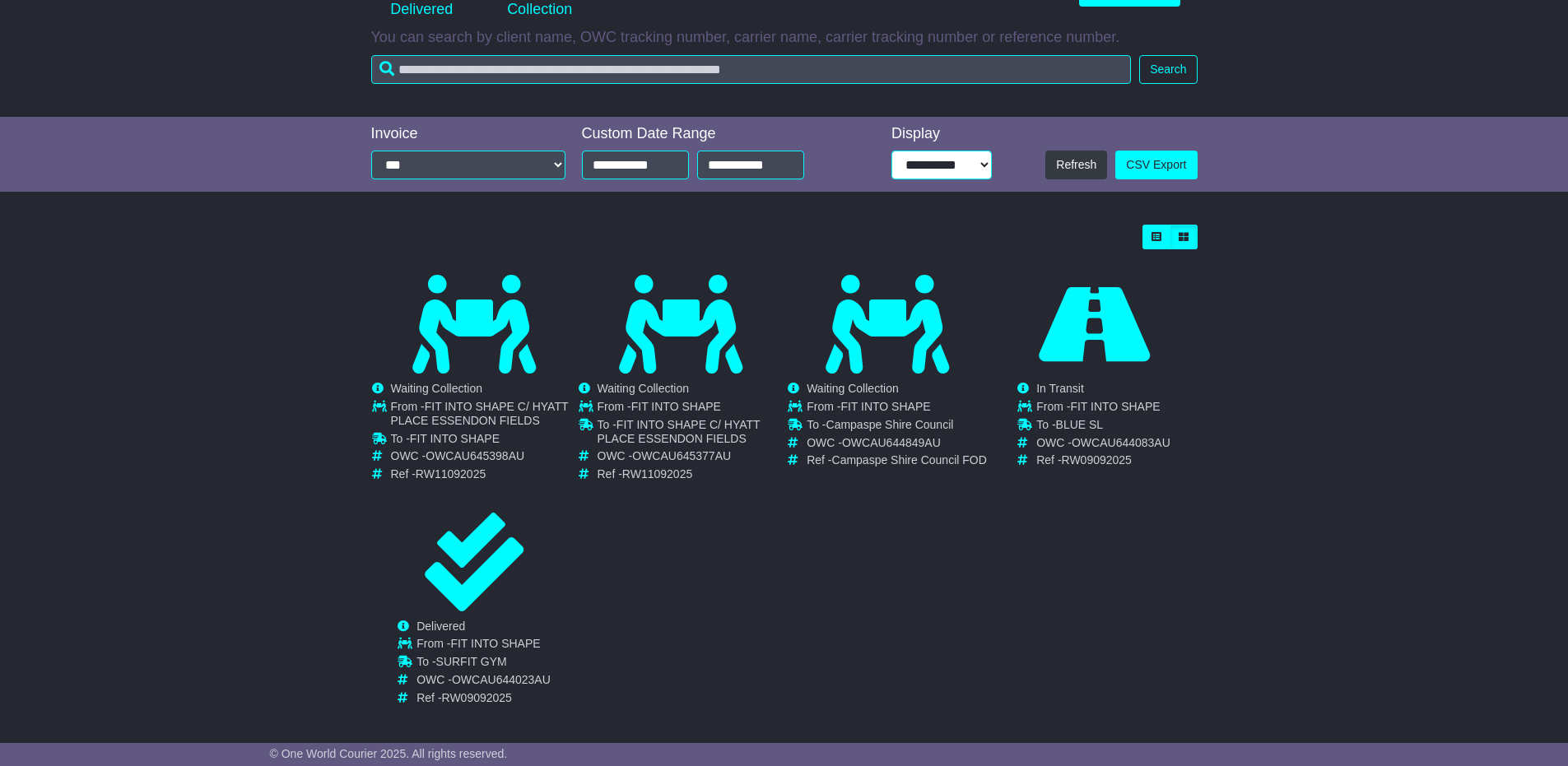
scroll to position [270, 0]
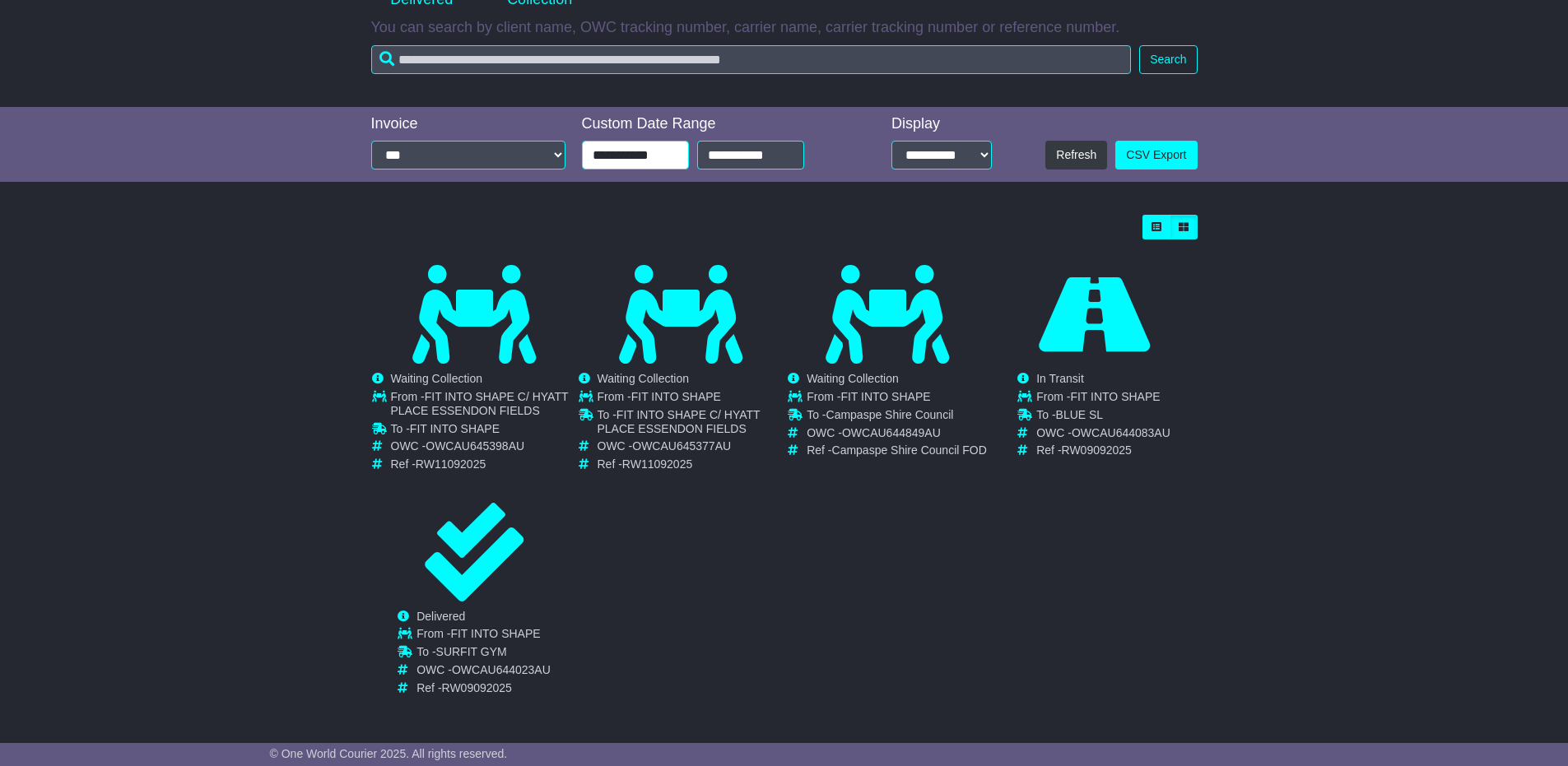
click at [599, 151] on input "**********" at bounding box center [635, 155] width 107 height 28
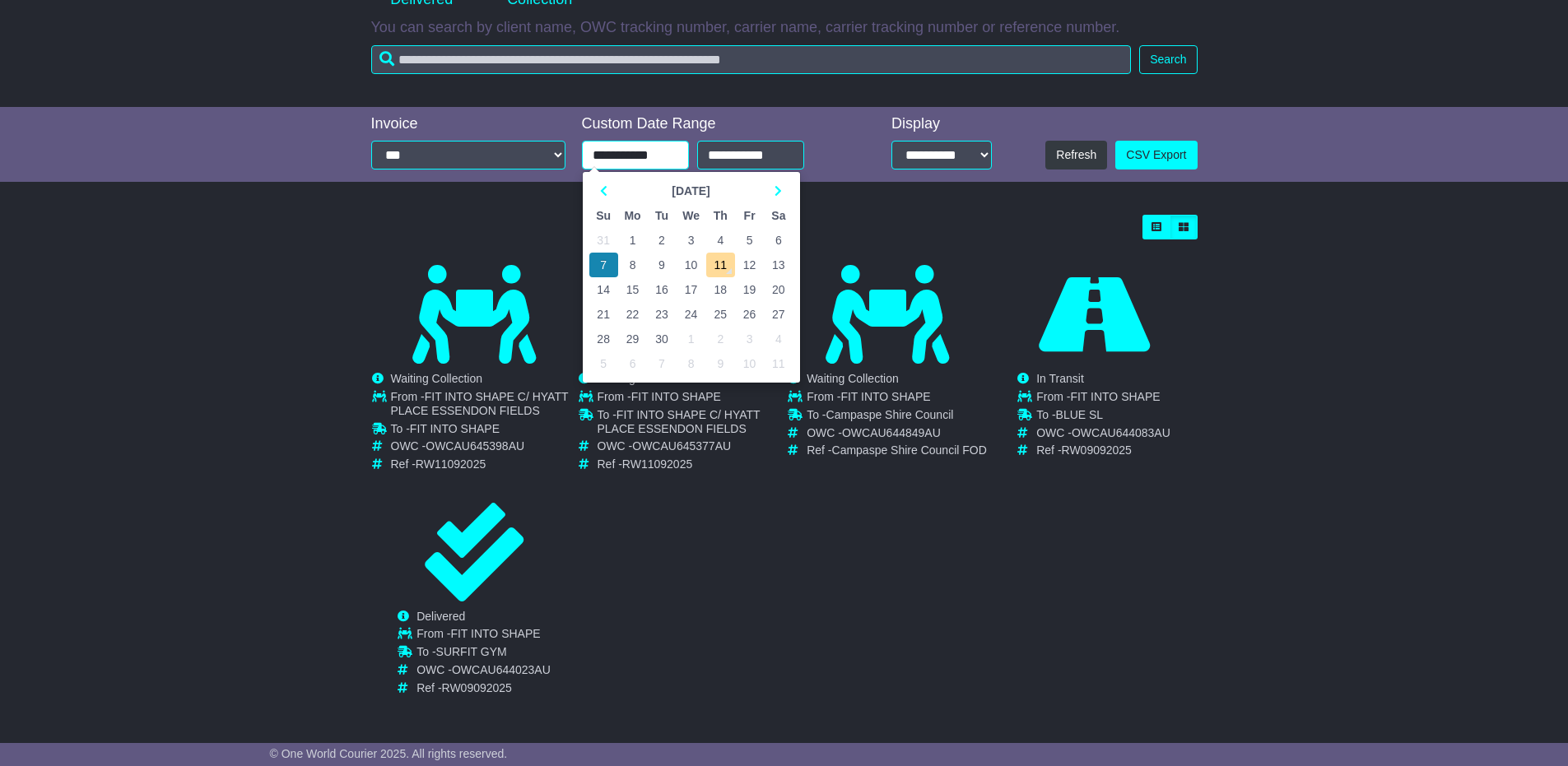
click at [634, 240] on td "1" at bounding box center [633, 240] width 29 height 24
type input "**********"
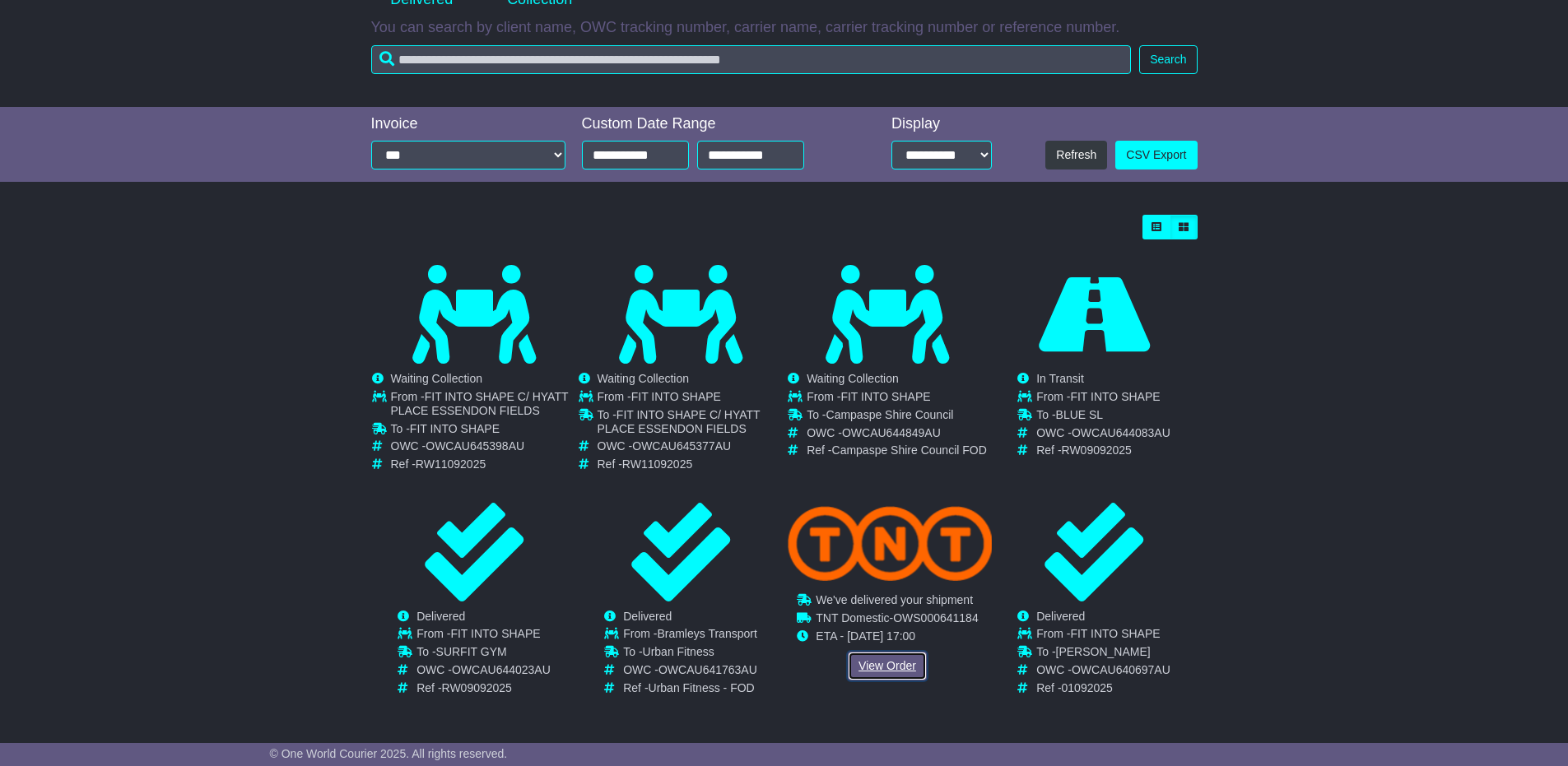
click at [896, 662] on link "View Order" at bounding box center [887, 665] width 79 height 28
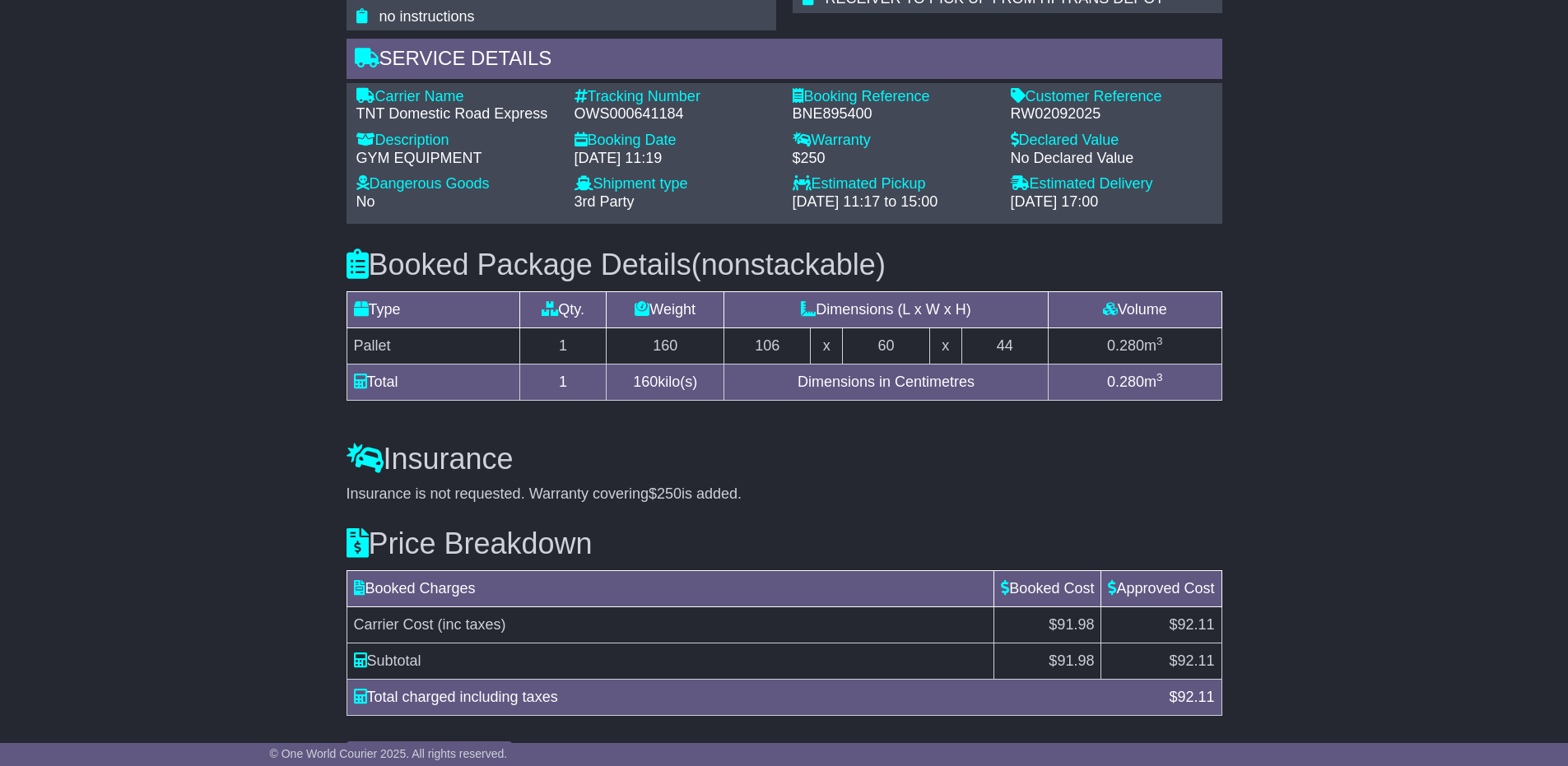
scroll to position [1234, 0]
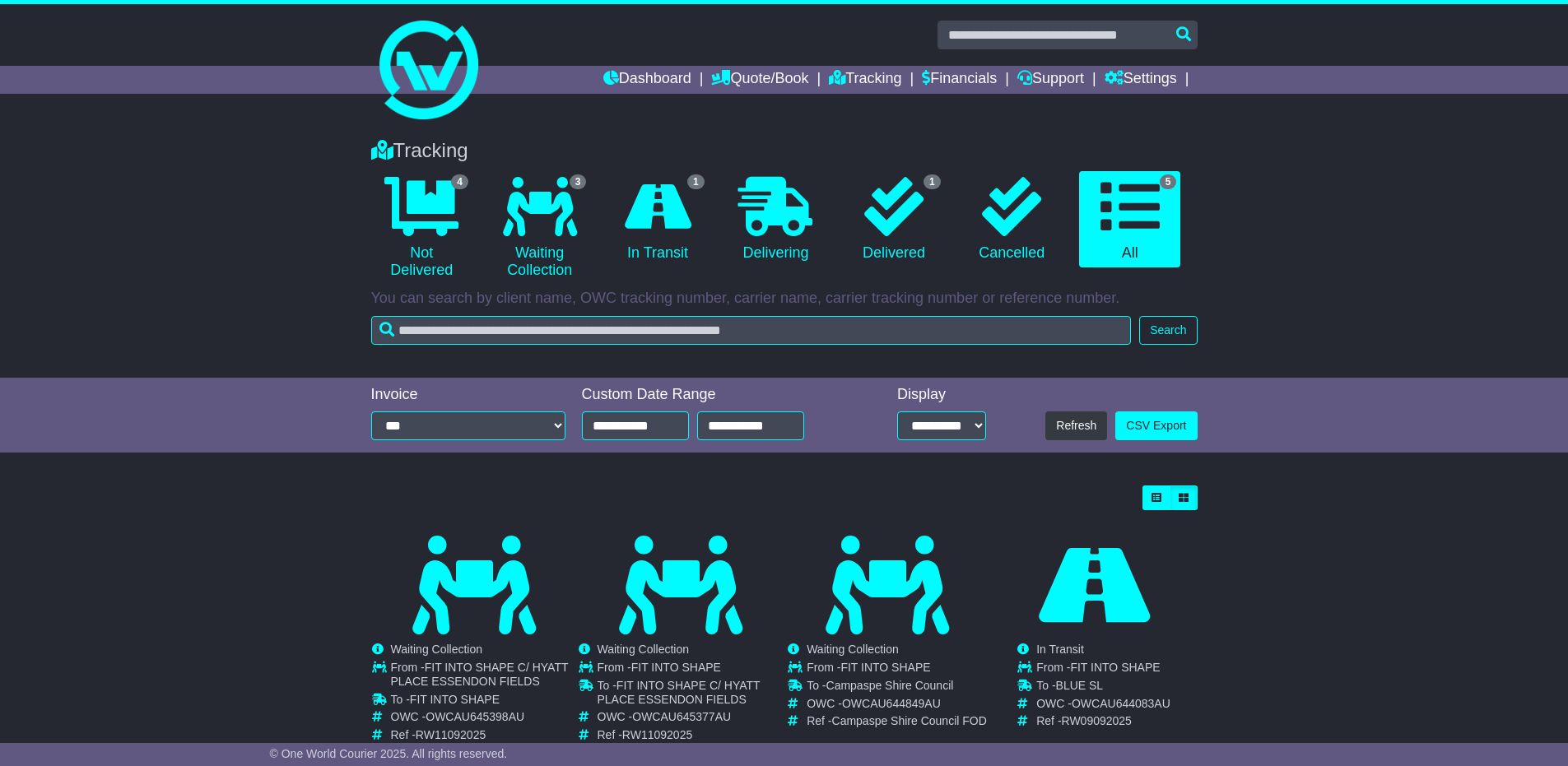
select select "**"
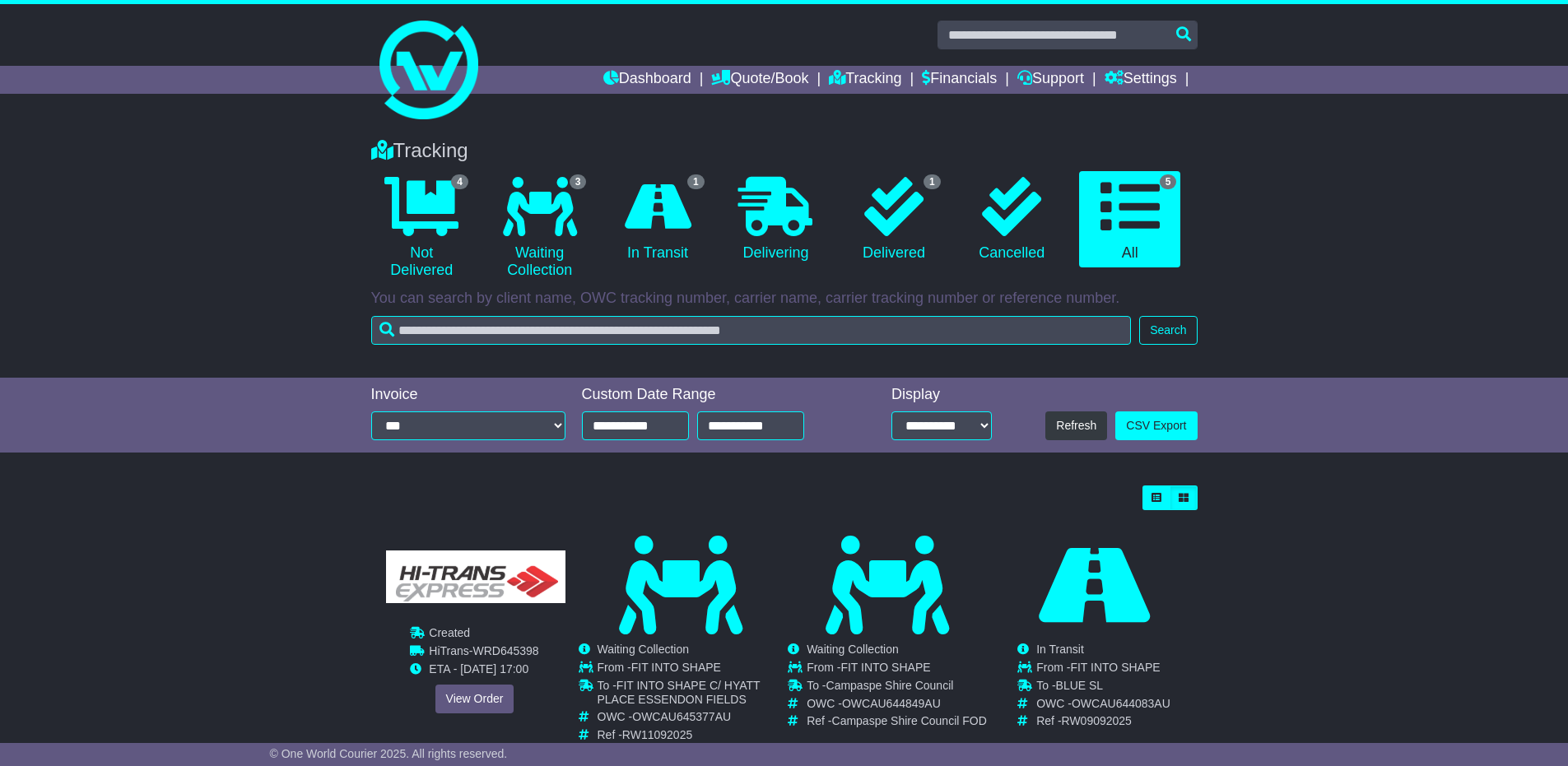
scroll to position [270, 0]
